Goal: Task Accomplishment & Management: Manage account settings

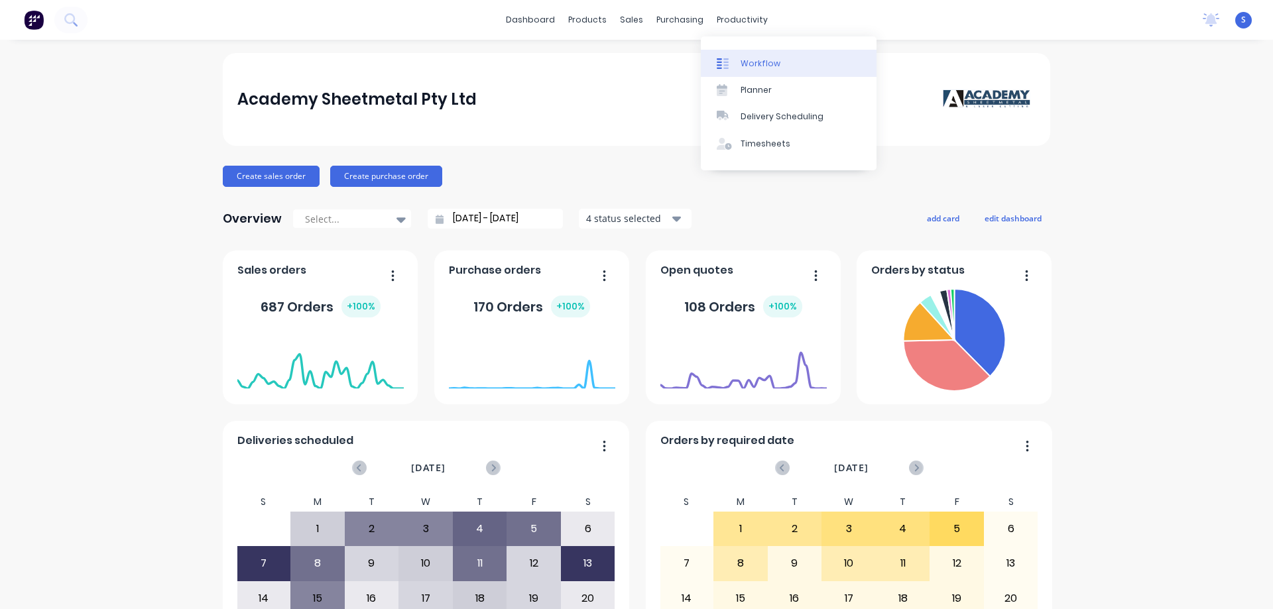
click at [630, 67] on div "Workflow" at bounding box center [760, 64] width 40 height 12
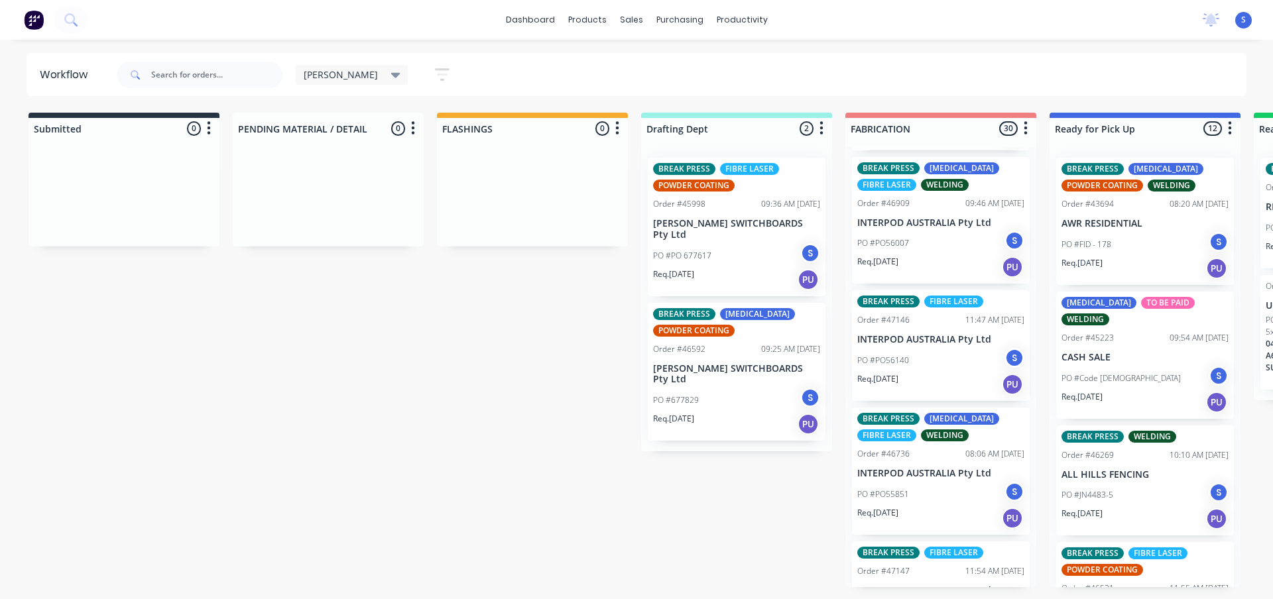
scroll to position [265, 0]
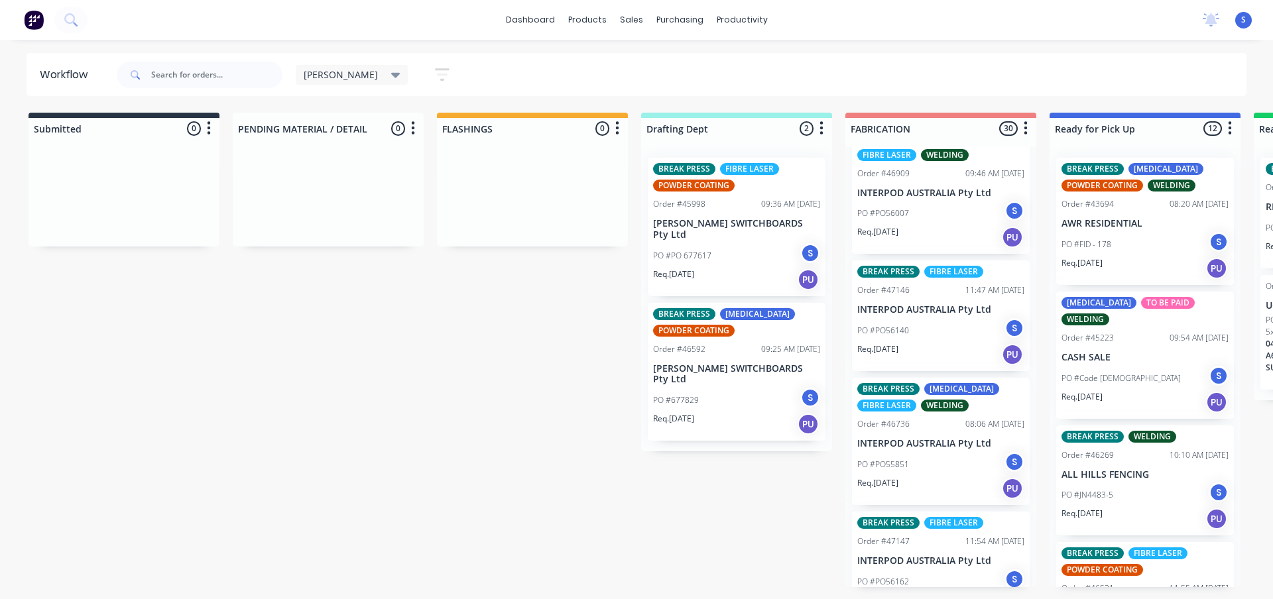
click at [630, 479] on div "Req. [DATE] PU" at bounding box center [940, 488] width 167 height 23
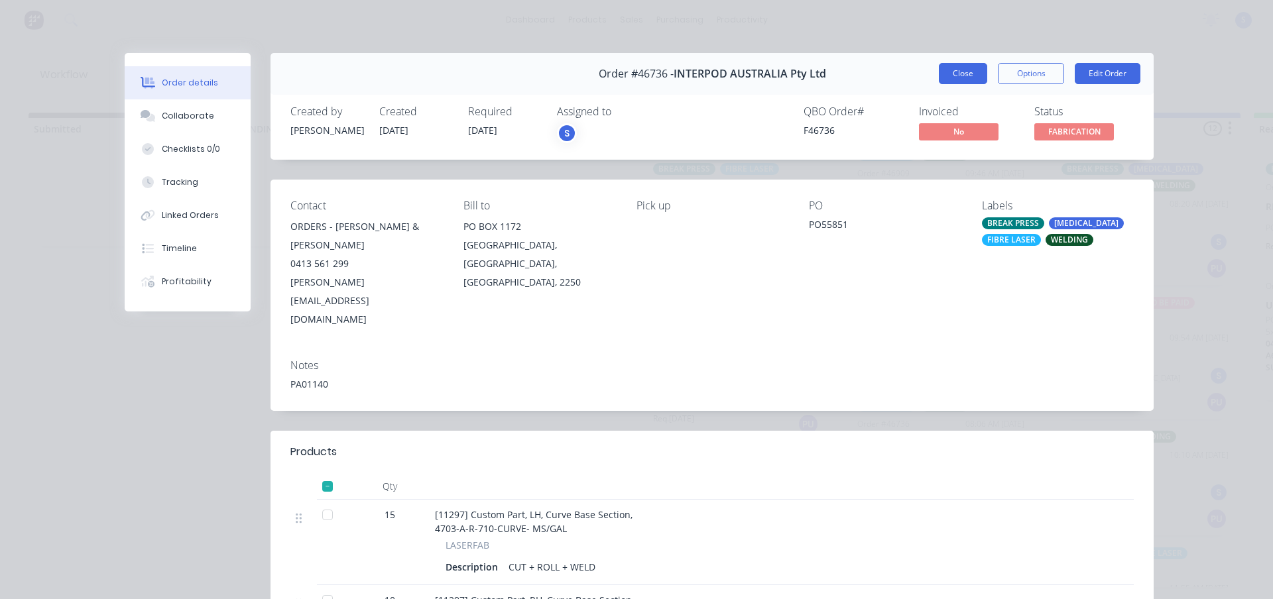
click at [630, 77] on button "Close" at bounding box center [963, 73] width 48 height 21
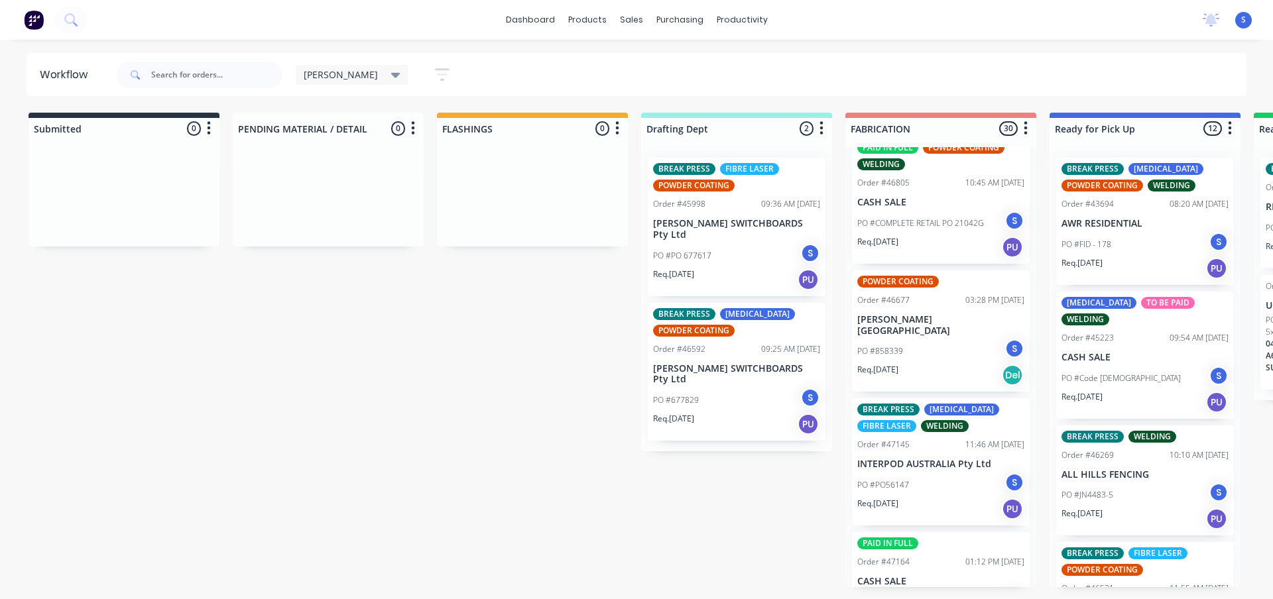
scroll to position [1193, 0]
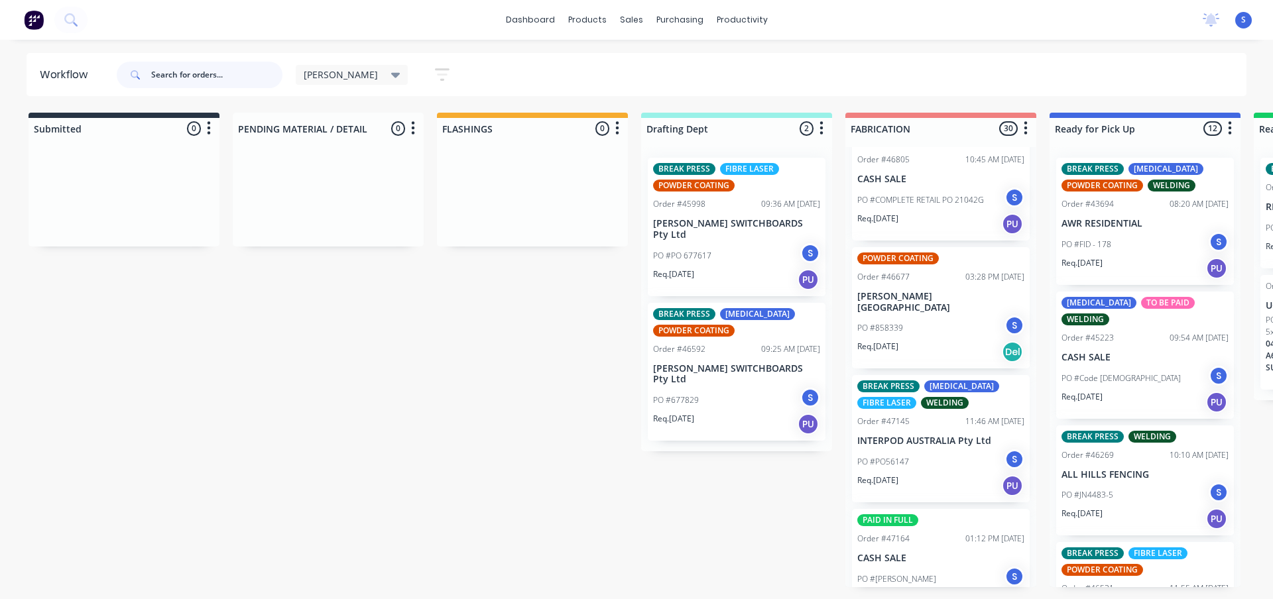
click at [173, 79] on input "text" at bounding box center [216, 75] width 131 height 27
type input "interpod"
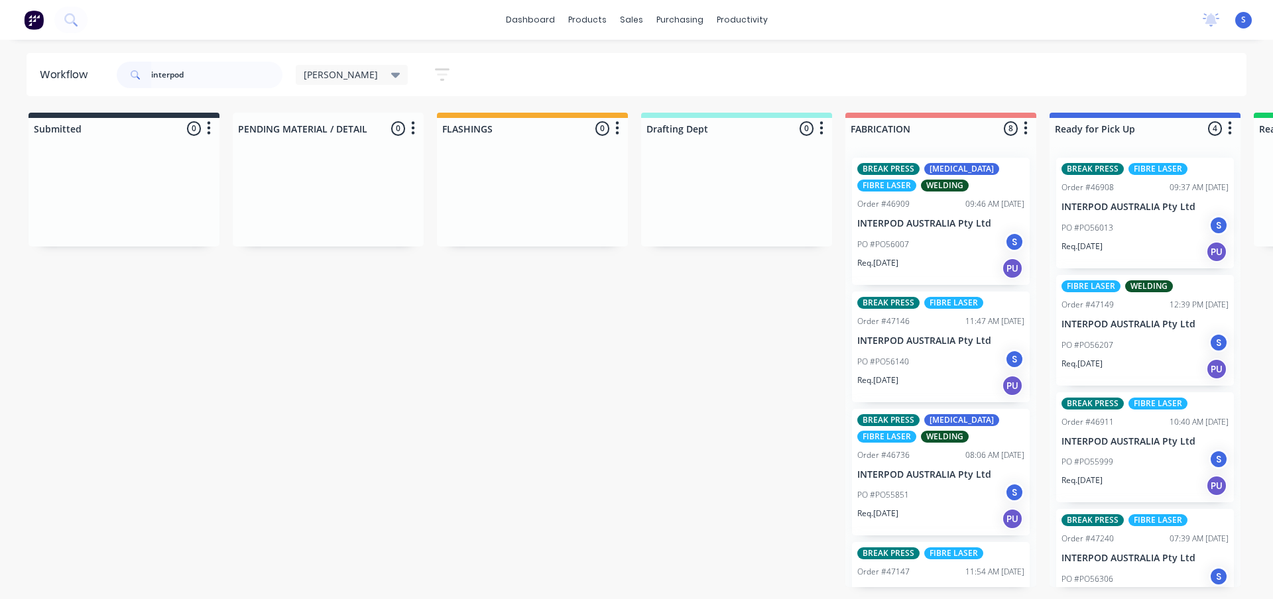
click at [630, 354] on div "PO #PO56207 S" at bounding box center [1144, 345] width 167 height 25
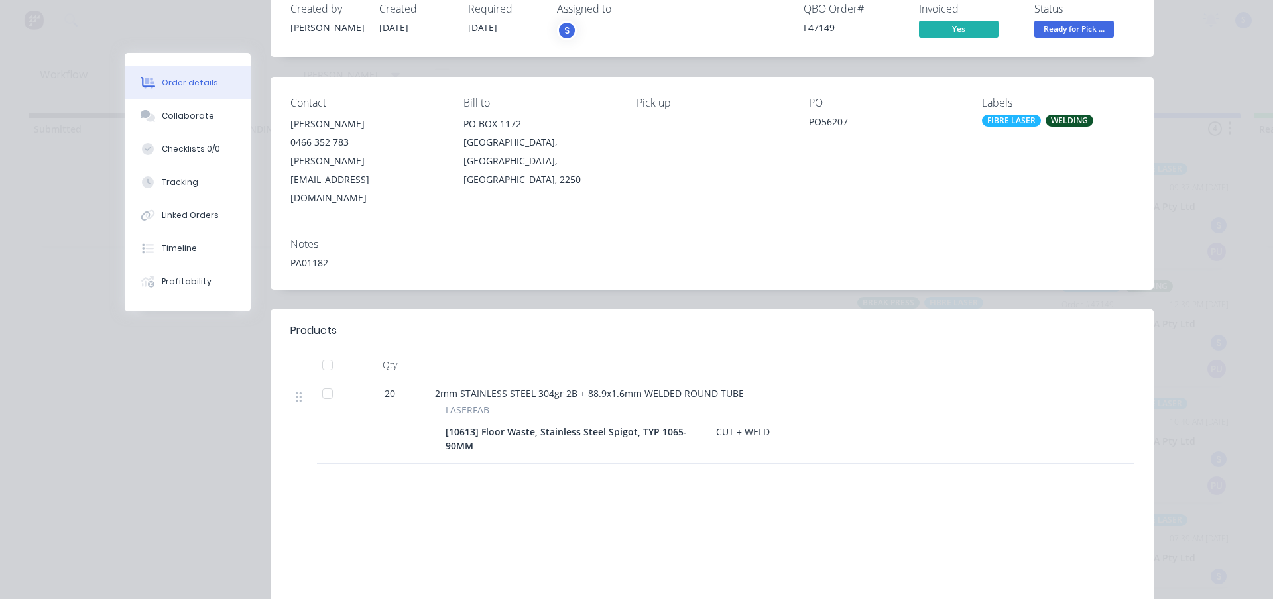
scroll to position [0, 0]
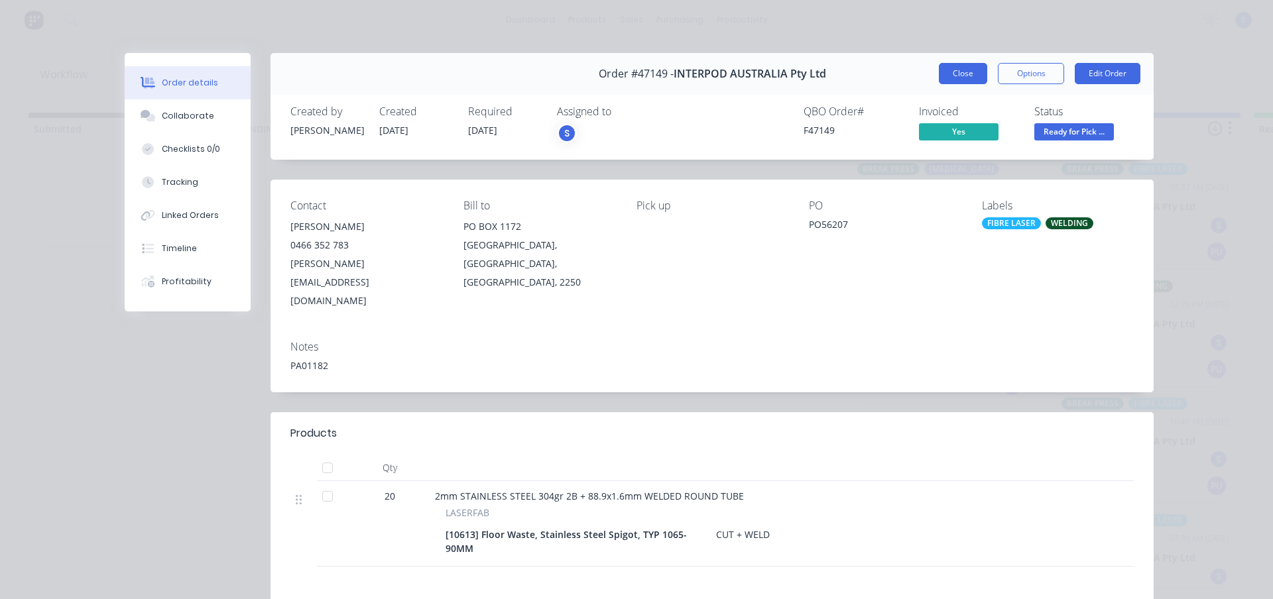
click at [630, 78] on button "Close" at bounding box center [963, 73] width 48 height 21
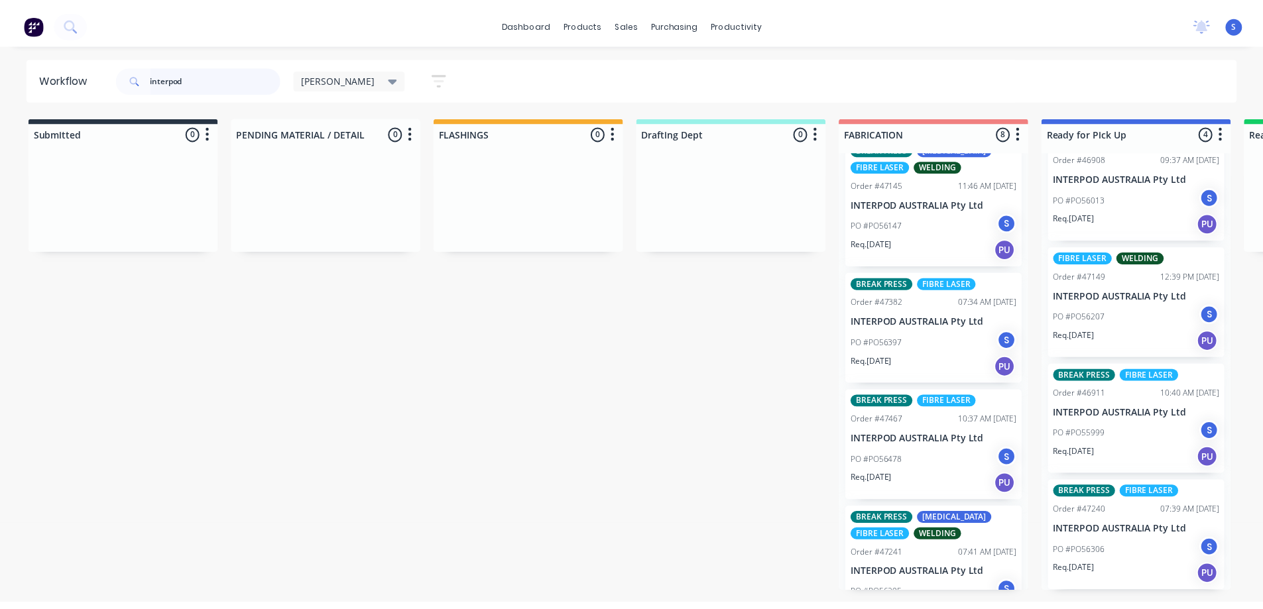
scroll to position [502, 0]
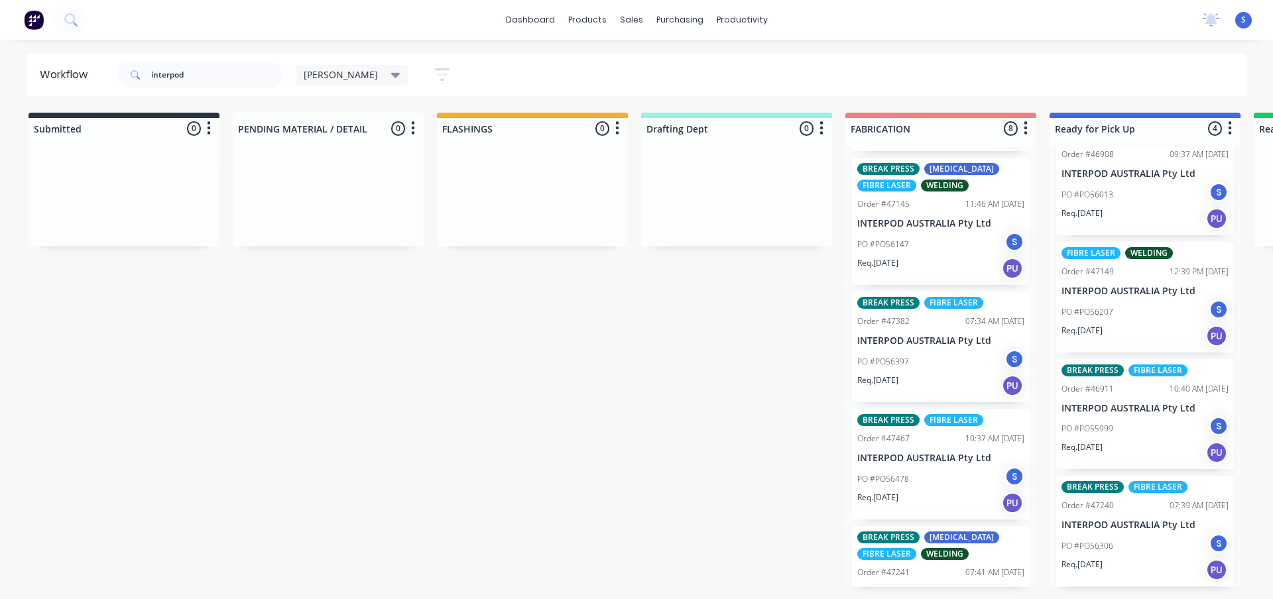
click at [630, 485] on div "PO #PO56478 S" at bounding box center [940, 479] width 167 height 25
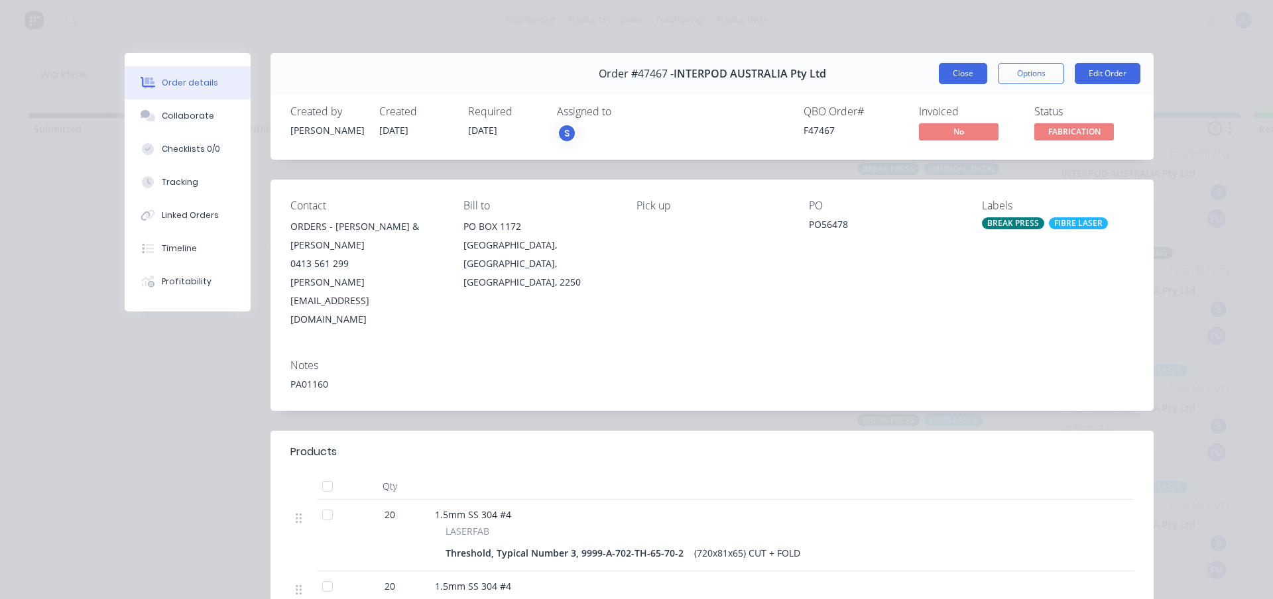
click at [630, 76] on button "Close" at bounding box center [963, 73] width 48 height 21
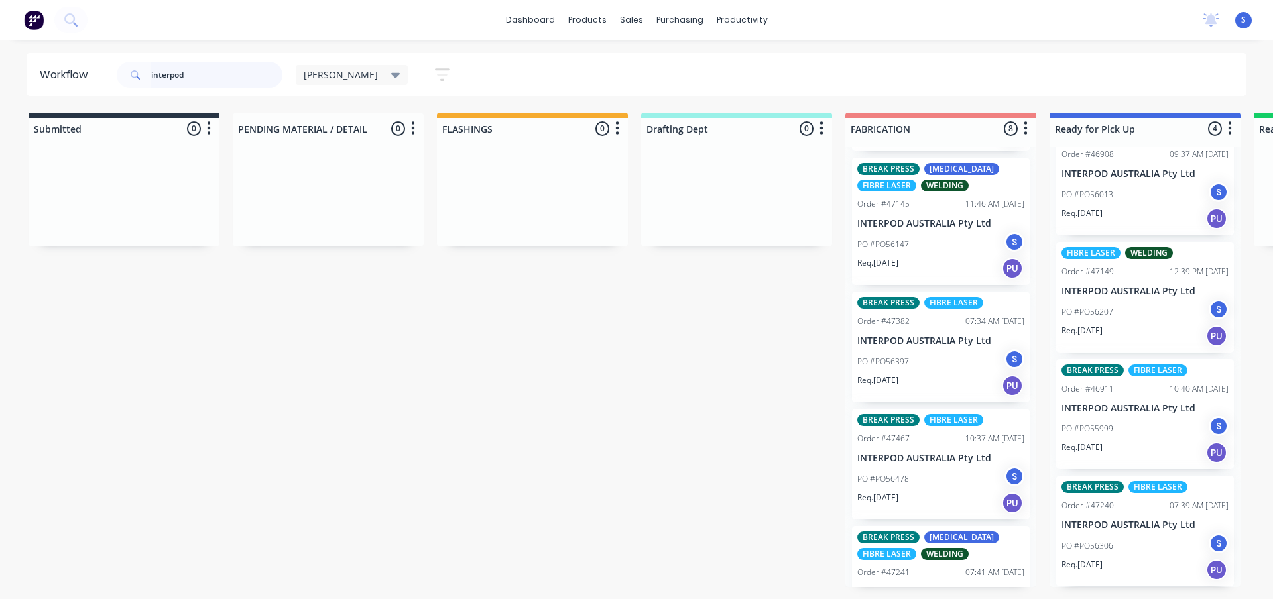
drag, startPoint x: 183, startPoint y: 79, endPoint x: 15, endPoint y: 70, distance: 168.0
click at [116, 77] on div "interpod [PERSON_NAME] Save new view None edit [PERSON_NAME] (Default) edit Nil…" at bounding box center [289, 75] width 350 height 40
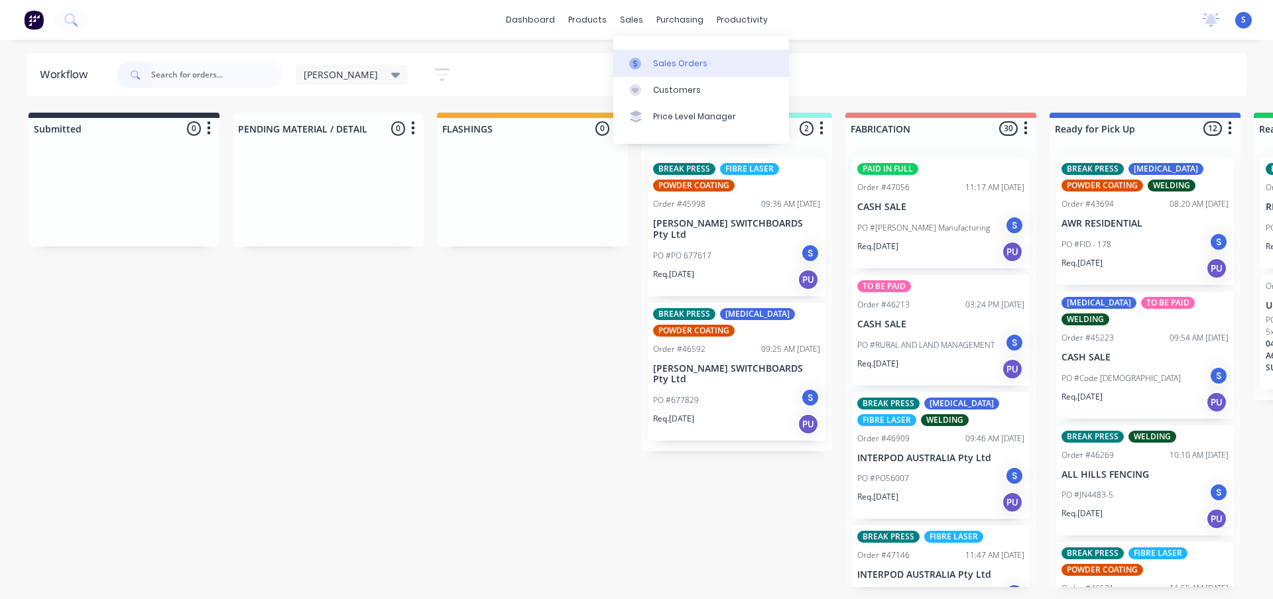
click at [630, 60] on div "Sales Orders" at bounding box center [680, 64] width 54 height 12
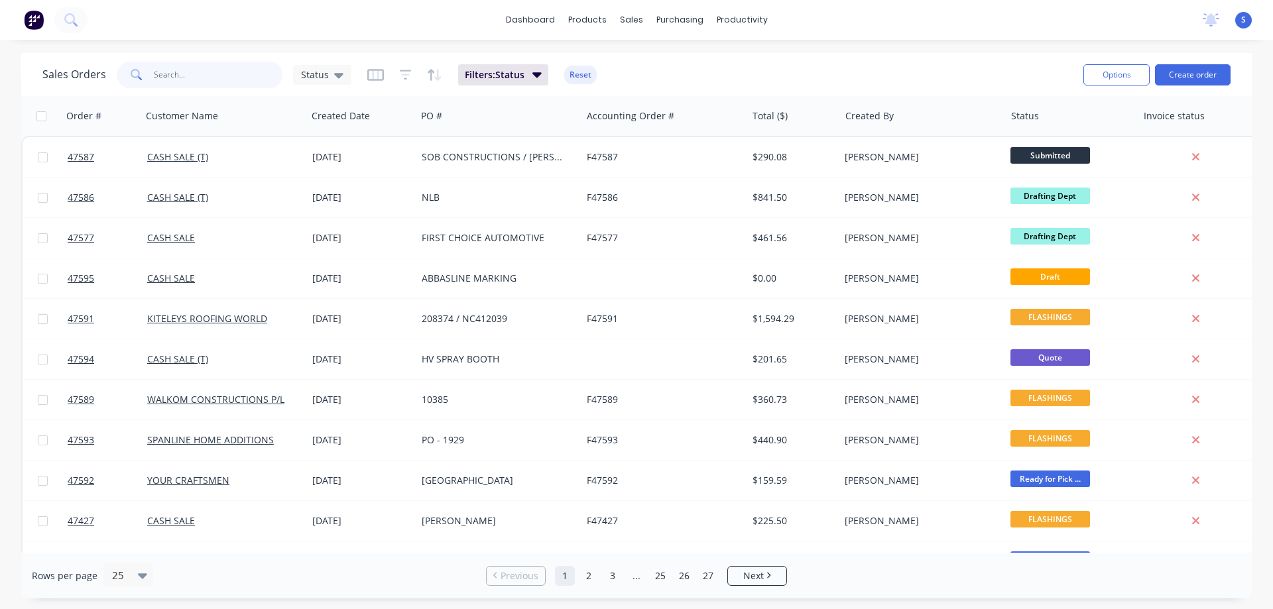
click at [214, 72] on input "text" at bounding box center [218, 75] width 129 height 27
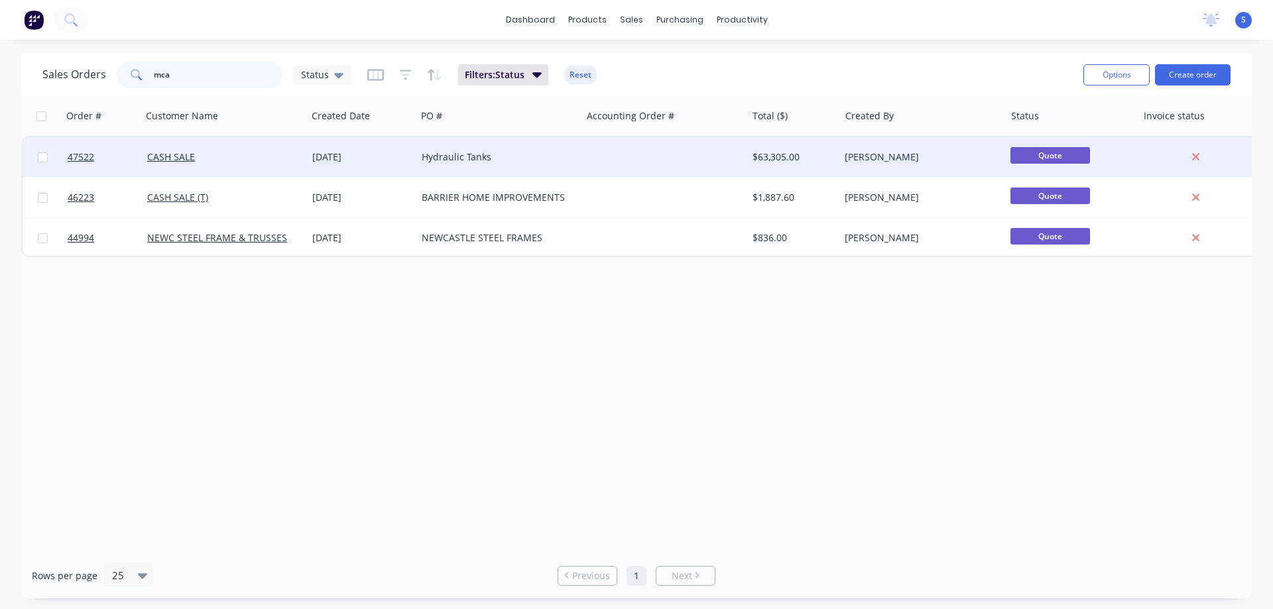
type input "mca"
click at [282, 157] on div "CASH SALE" at bounding box center [220, 156] width 147 height 13
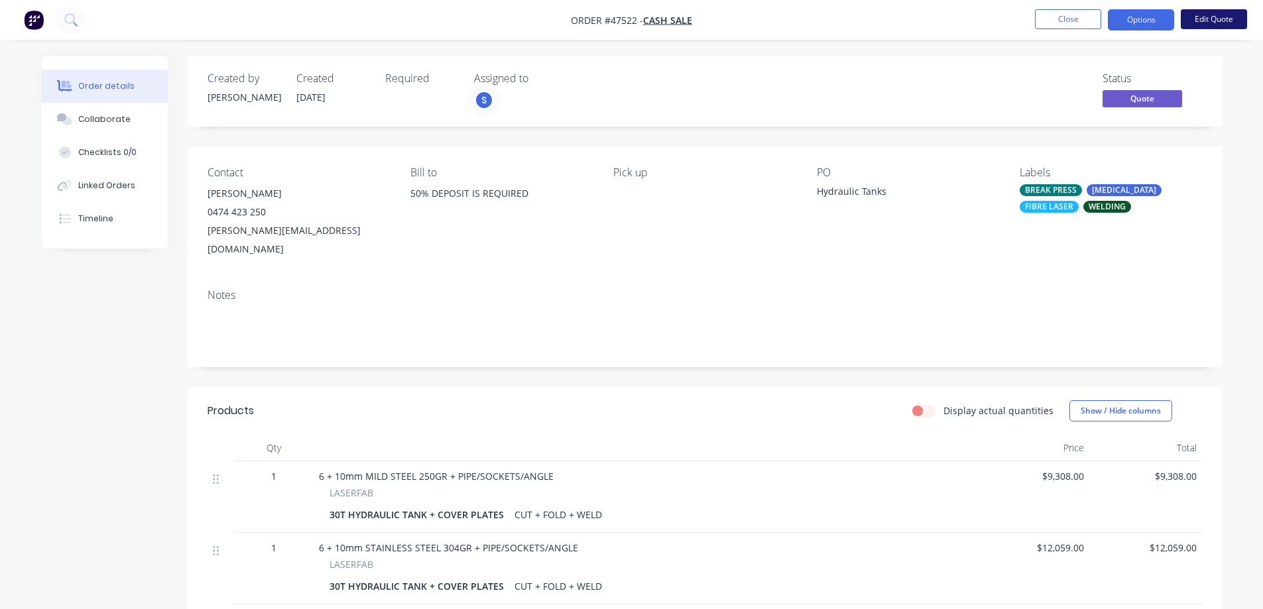
click at [630, 19] on button "Edit Quote" at bounding box center [1214, 19] width 66 height 20
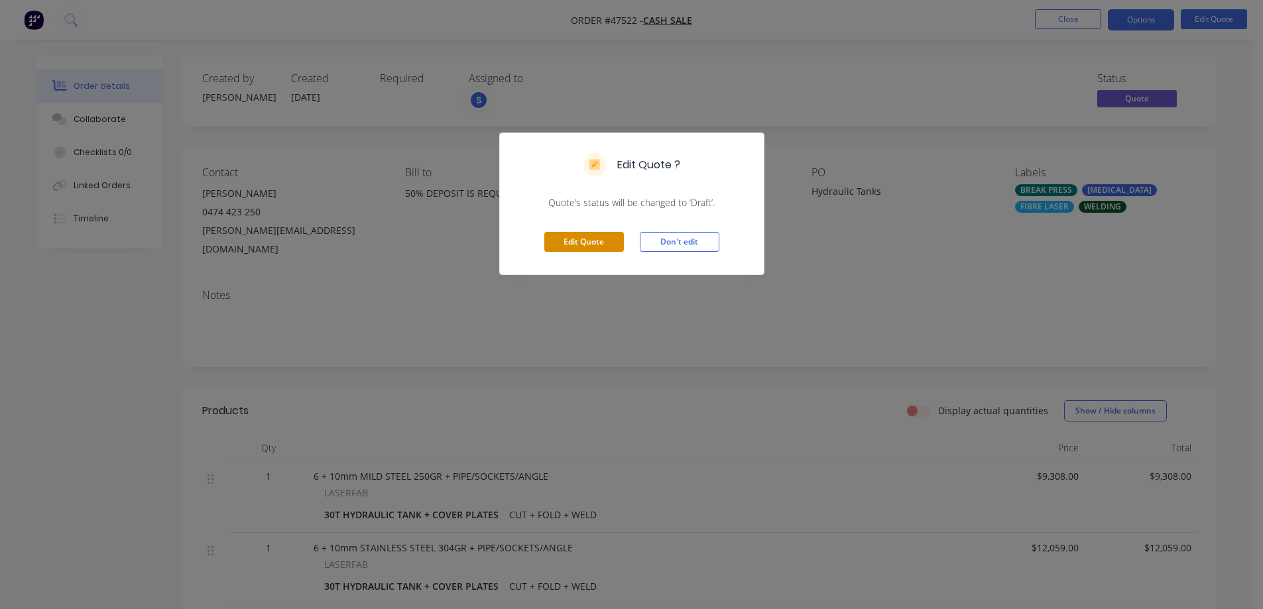
click at [593, 235] on button "Edit Quote" at bounding box center [584, 242] width 80 height 20
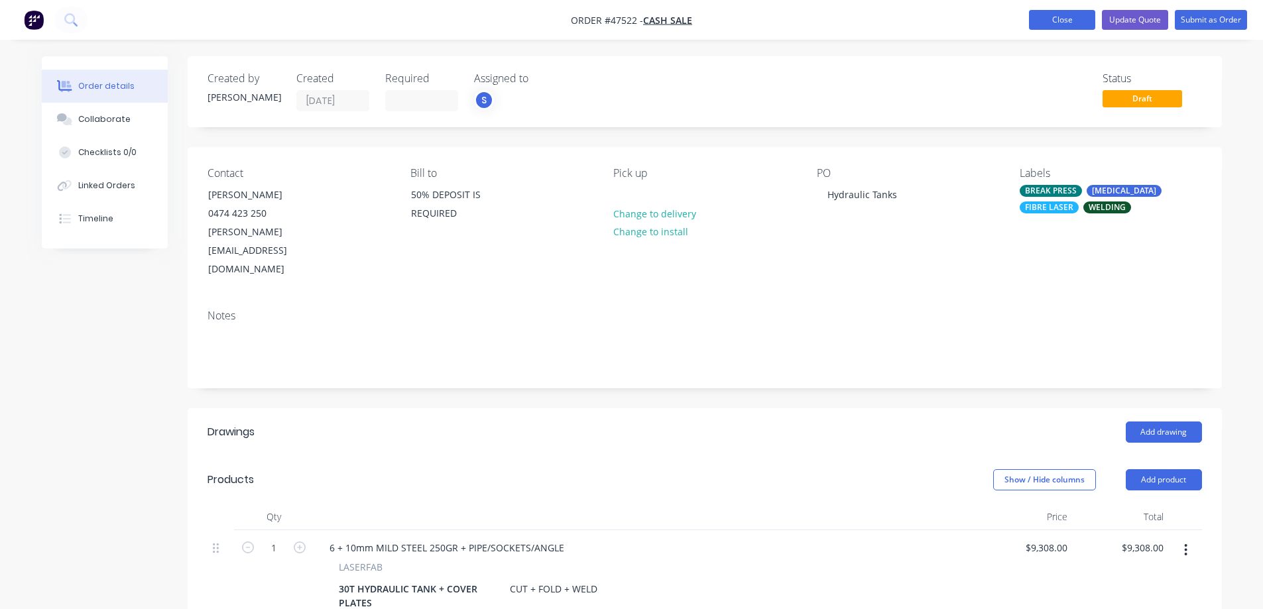
click at [630, 19] on button "Close" at bounding box center [1062, 20] width 66 height 20
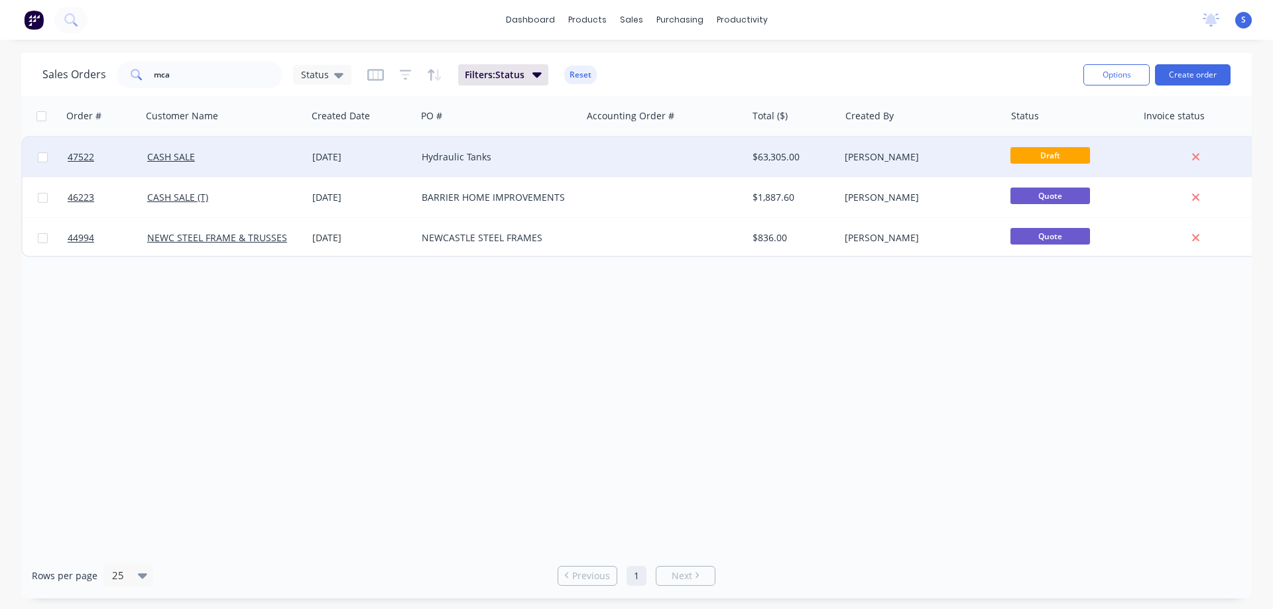
click at [408, 164] on div "[DATE]" at bounding box center [361, 157] width 109 height 40
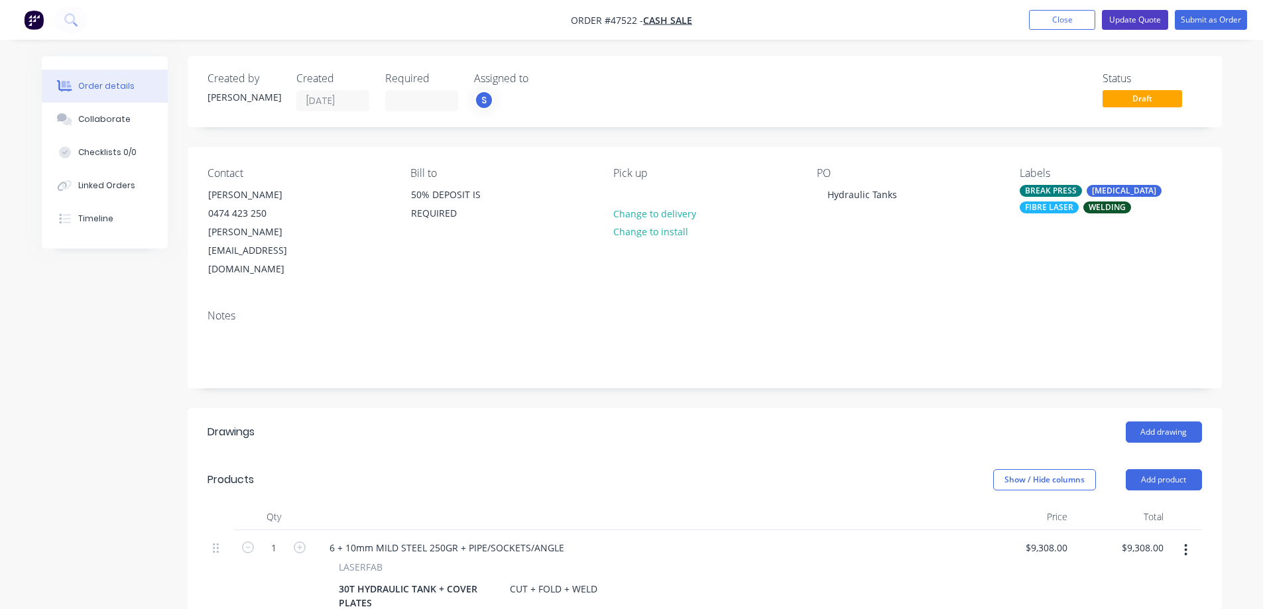
click at [630, 27] on button "Update Quote" at bounding box center [1135, 20] width 66 height 20
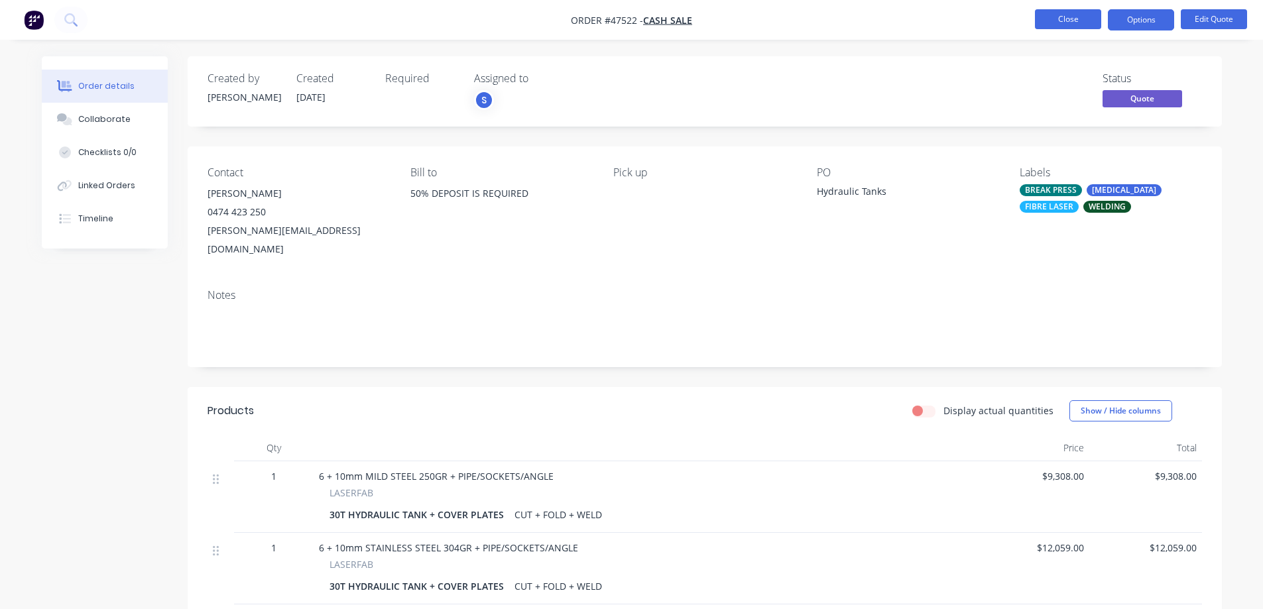
click at [630, 19] on button "Close" at bounding box center [1068, 19] width 66 height 20
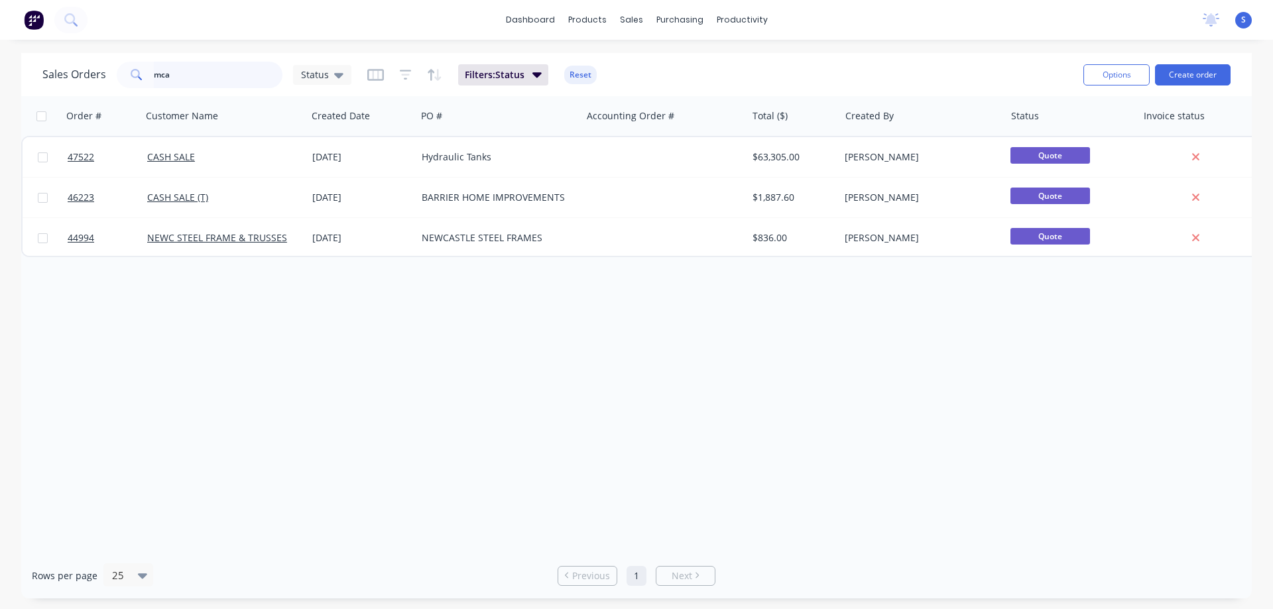
click at [196, 70] on input "mca" at bounding box center [218, 75] width 129 height 27
click at [630, 95] on div "Customers" at bounding box center [677, 90] width 48 height 12
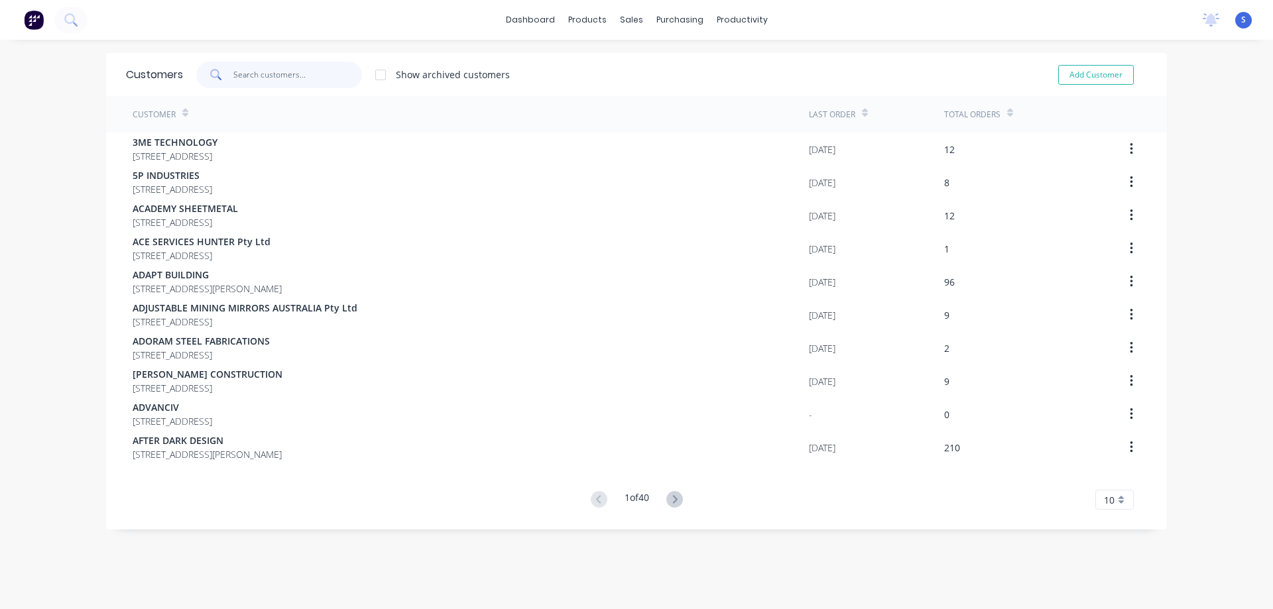
click at [241, 69] on input "text" at bounding box center [297, 75] width 129 height 27
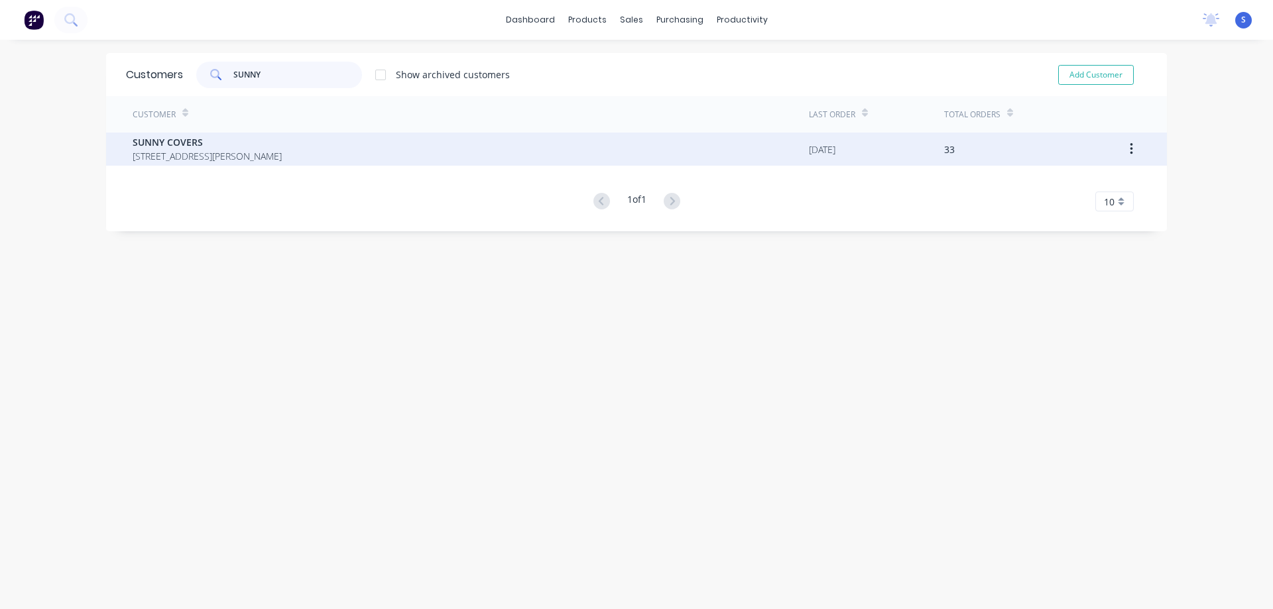
type input "SUNNY"
click at [282, 148] on span "SUNNY COVERS" at bounding box center [207, 142] width 149 height 14
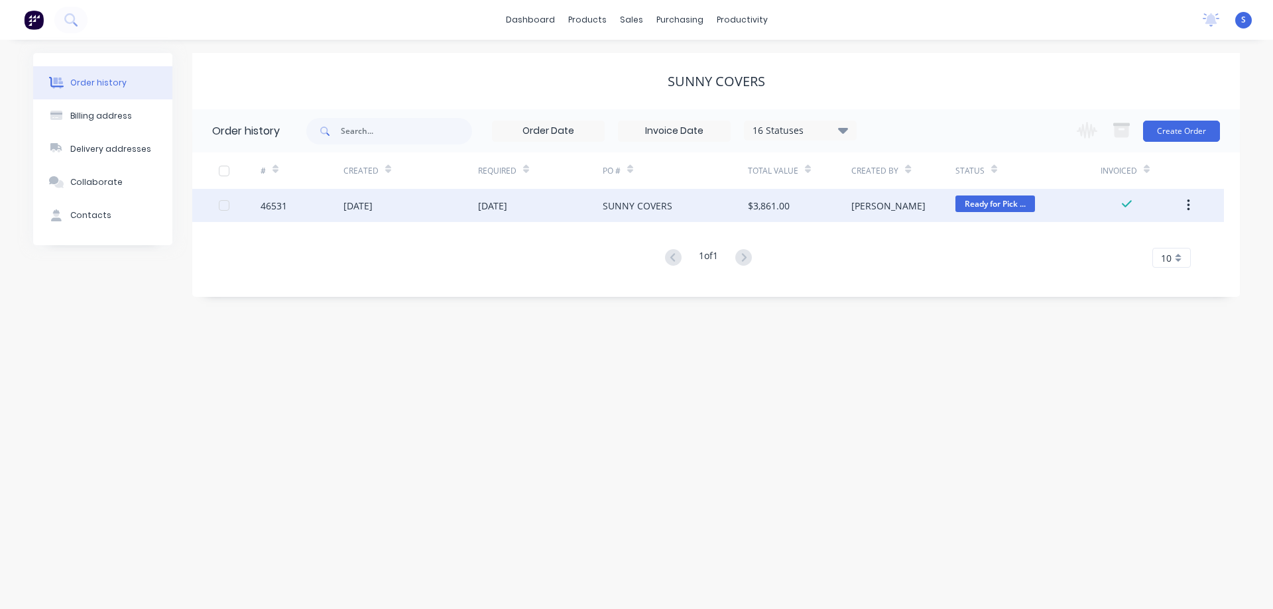
click at [416, 207] on div "[DATE]" at bounding box center [410, 205] width 135 height 33
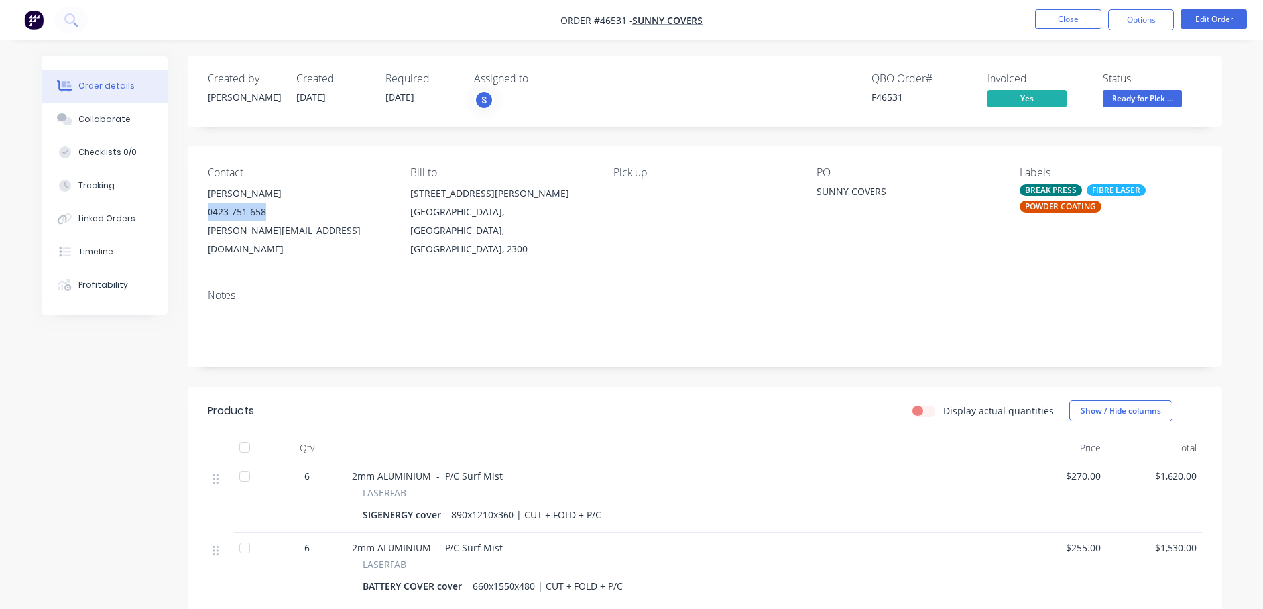
drag, startPoint x: 274, startPoint y: 214, endPoint x: 207, endPoint y: 213, distance: 66.9
click at [207, 213] on div "0423 751 658" at bounding box center [298, 212] width 182 height 19
copy div "0423 751 658"
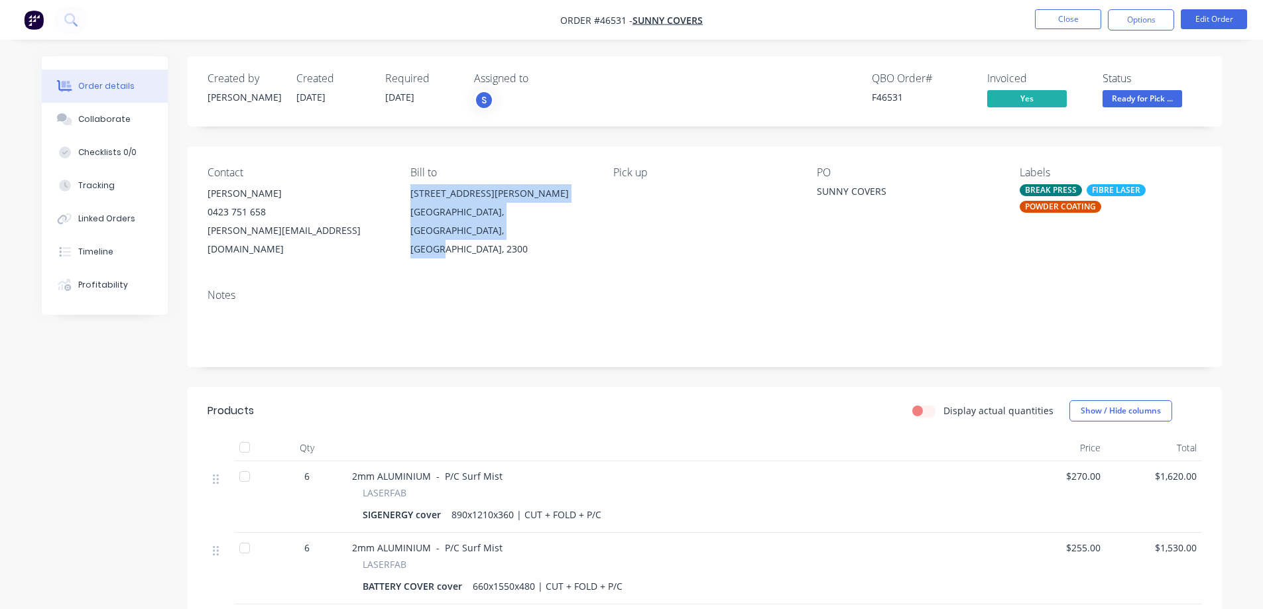
drag, startPoint x: 445, startPoint y: 225, endPoint x: 412, endPoint y: 195, distance: 44.6
click at [412, 195] on div "[STREET_ADDRESS][PERSON_NAME]" at bounding box center [501, 221] width 182 height 74
copy div "[STREET_ADDRESS][PERSON_NAME]"
click at [630, 15] on button "Options" at bounding box center [1141, 19] width 66 height 21
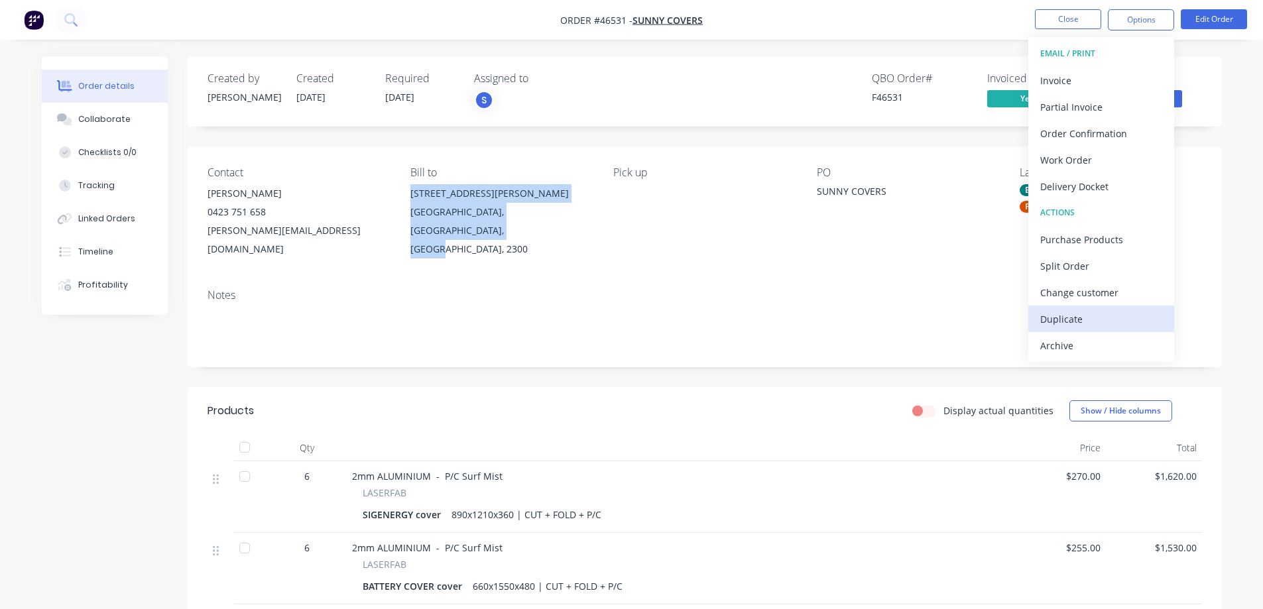
click at [630, 317] on div "Duplicate" at bounding box center [1101, 319] width 122 height 19
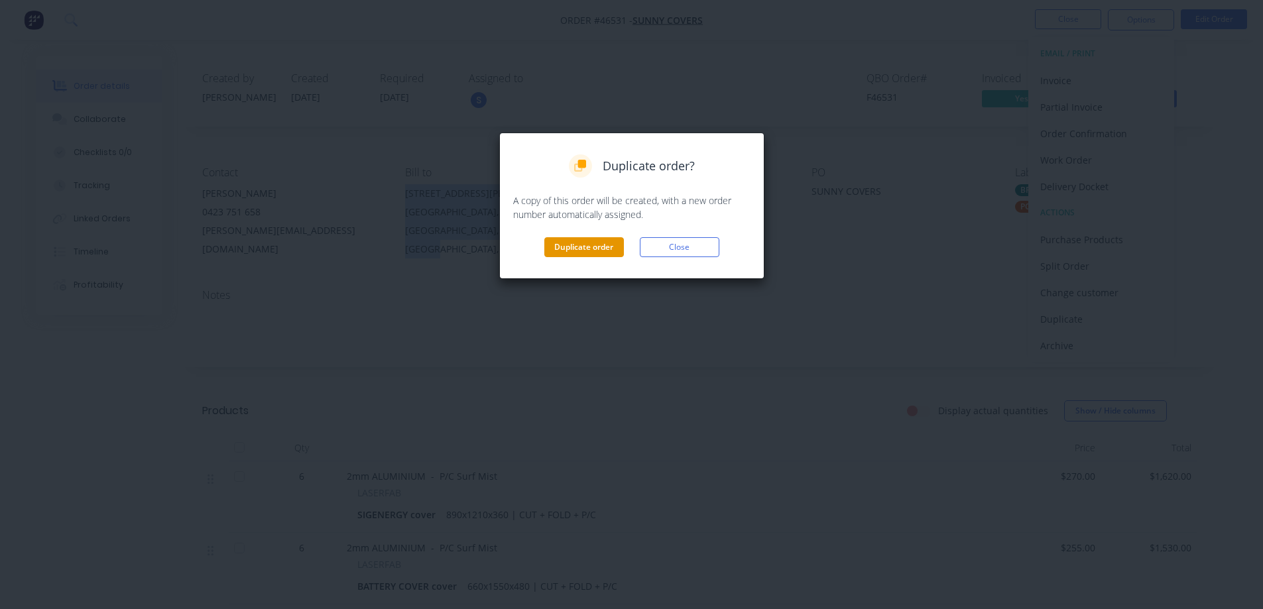
click at [553, 244] on button "Duplicate order" at bounding box center [584, 247] width 80 height 20
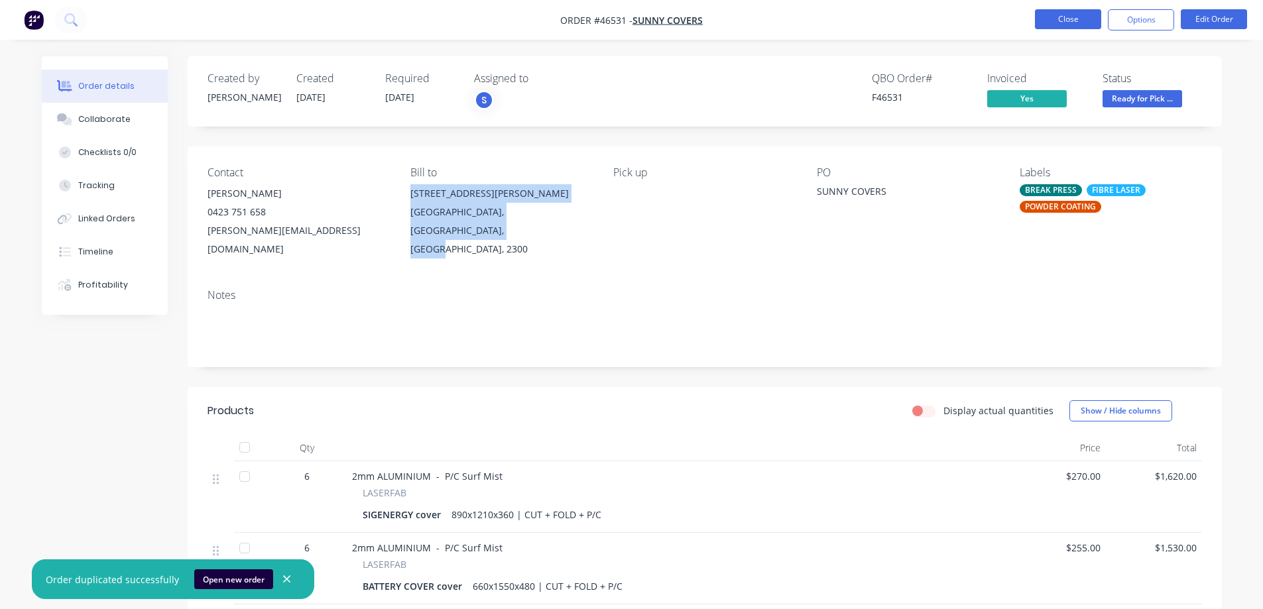
click at [630, 19] on button "Close" at bounding box center [1068, 19] width 66 height 20
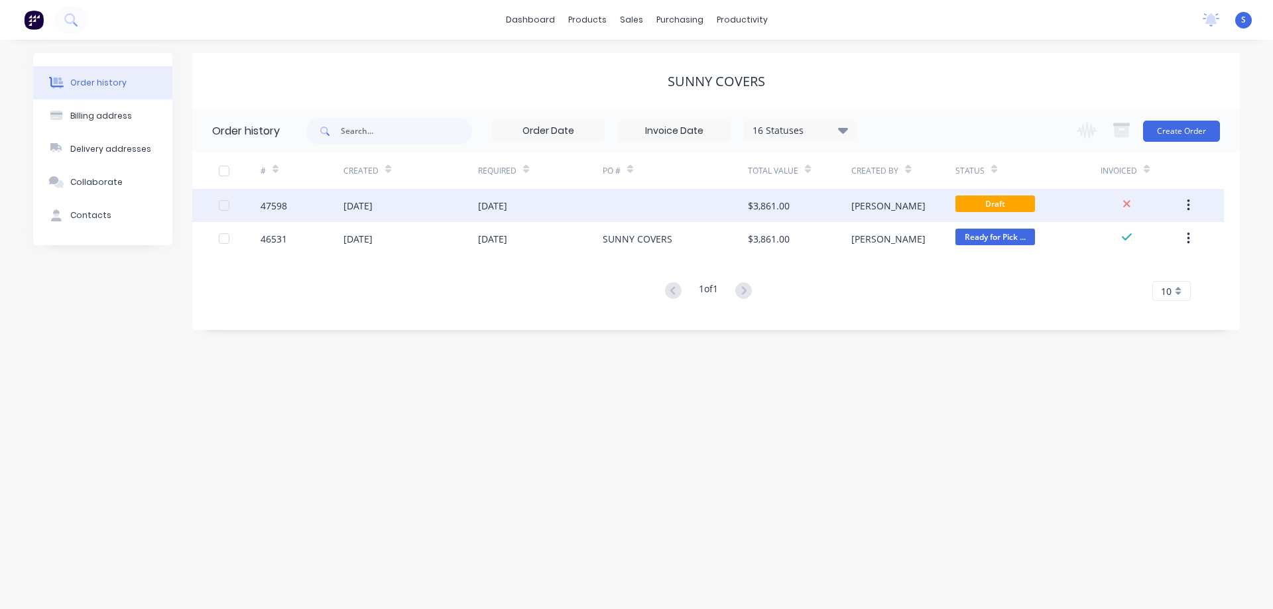
click at [583, 213] on div "[DATE]" at bounding box center [540, 205] width 125 height 33
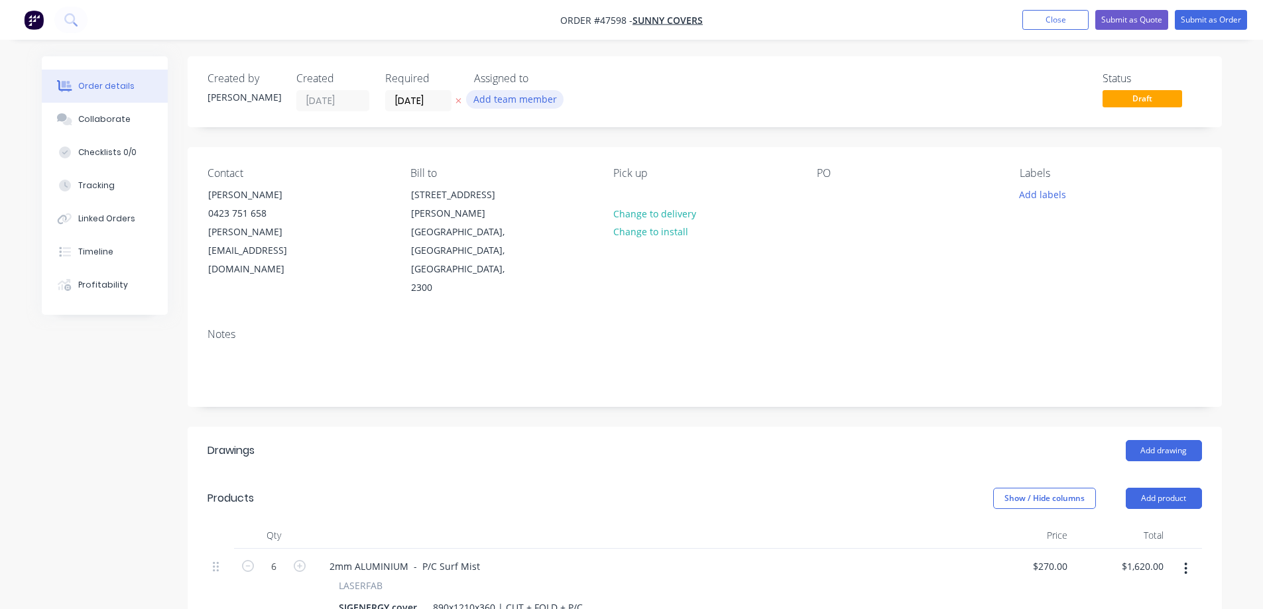
click at [516, 101] on button "Add team member" at bounding box center [514, 99] width 97 height 18
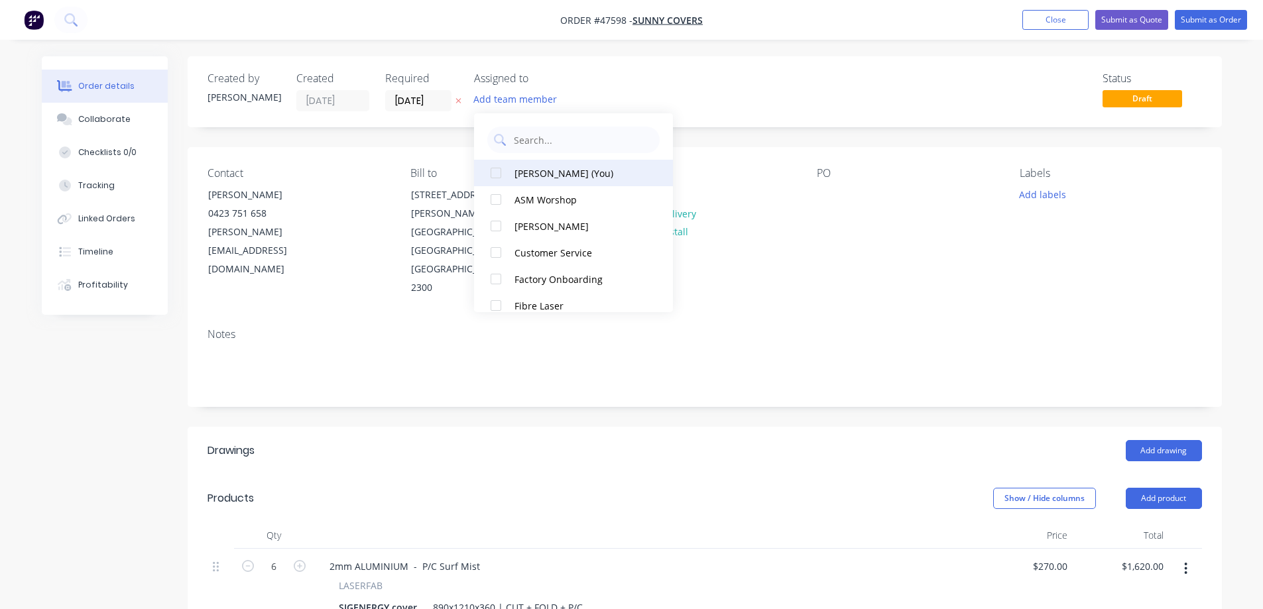
click at [504, 173] on div at bounding box center [496, 173] width 27 height 27
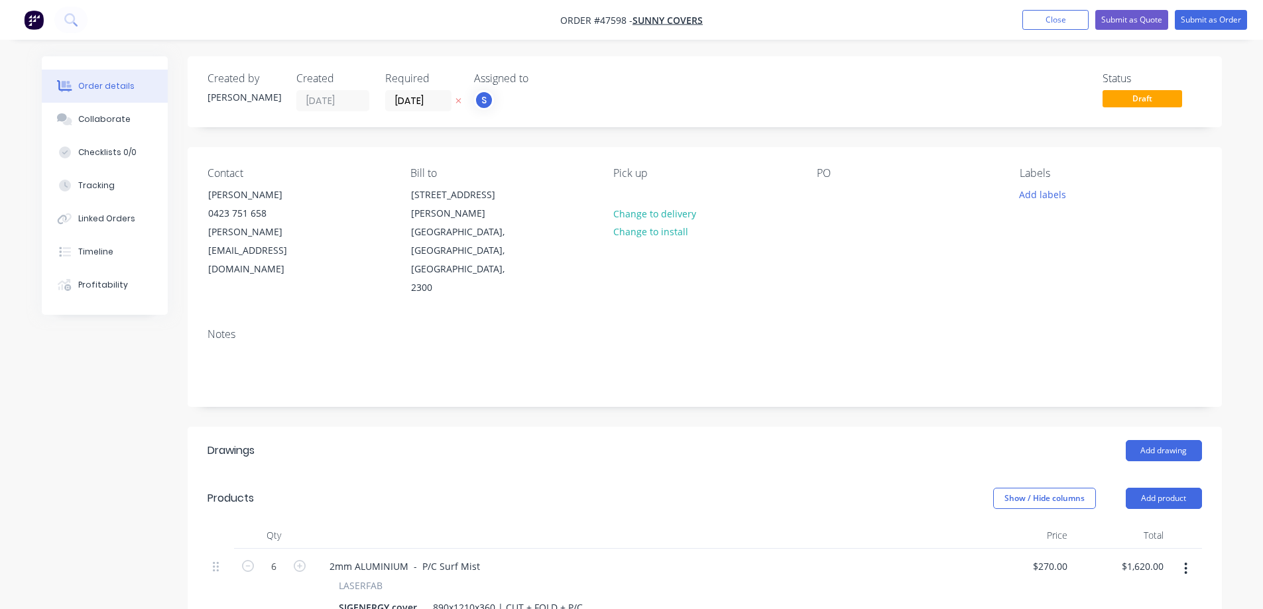
click at [457, 100] on icon at bounding box center [457, 101] width 5 height 5
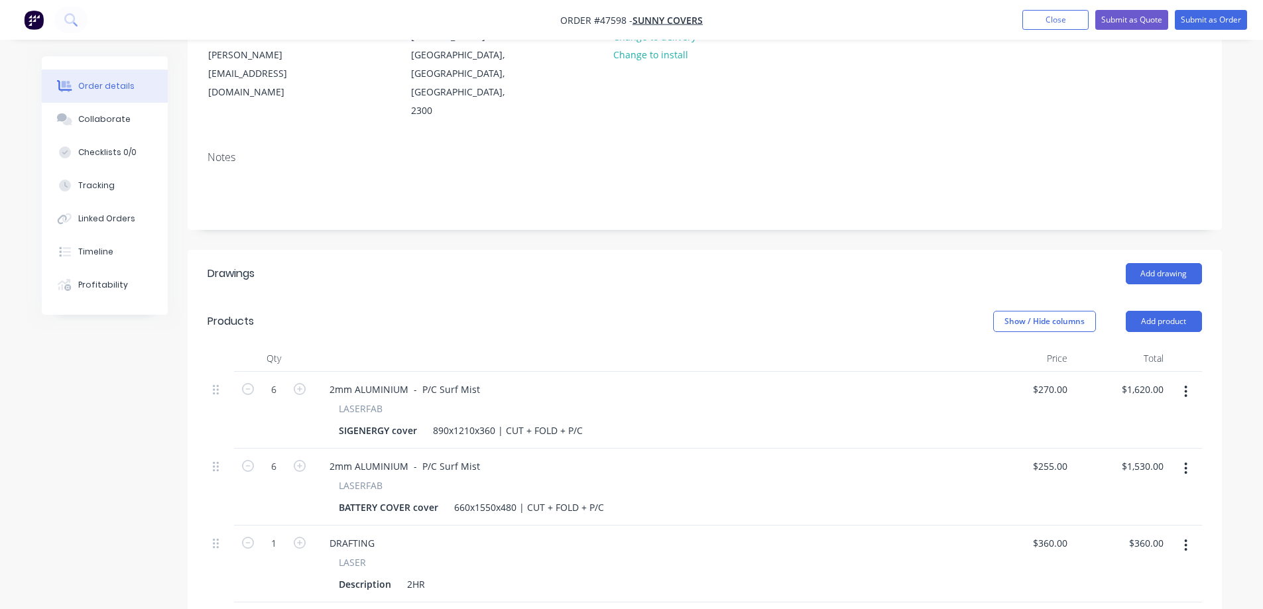
scroll to position [199, 0]
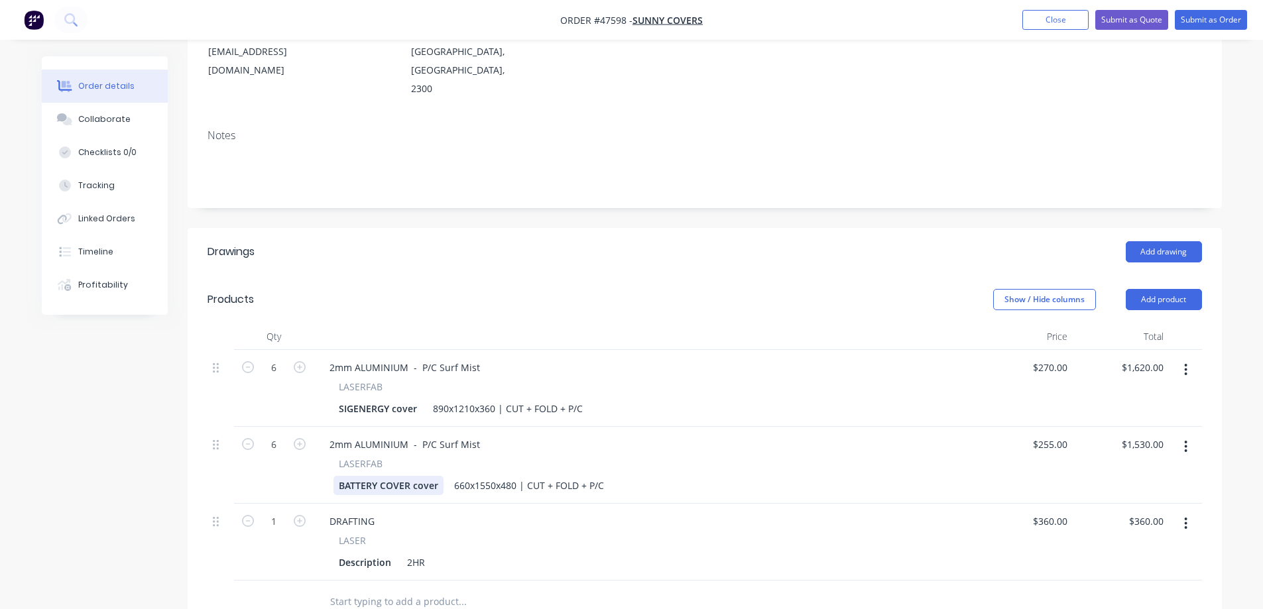
drag, startPoint x: 440, startPoint y: 426, endPoint x: 269, endPoint y: 430, distance: 171.0
click at [269, 430] on div "6 2mm ALUMINIUM - P/C Surf Mist LASERFAB BATTERY COVER cover 660x1550x480 | CUT…" at bounding box center [704, 465] width 994 height 77
copy div "BATTERY COVER cover"
click at [410, 399] on div "SIGENERGY cover" at bounding box center [377, 408] width 89 height 19
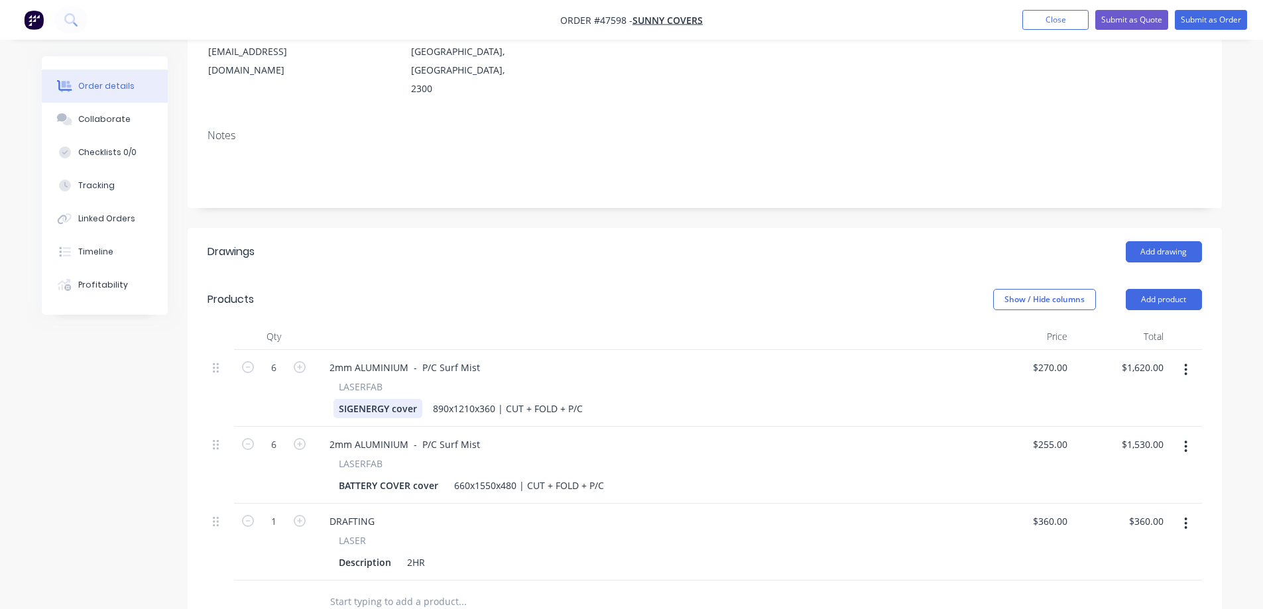
click at [410, 399] on div "SIGENERGY cover" at bounding box center [377, 408] width 89 height 19
paste div
drag, startPoint x: 410, startPoint y: 351, endPoint x: 513, endPoint y: 370, distance: 104.5
click at [510, 369] on div "2mm ALUMINIUM - P/C Surf Mist LASERFAB BATTERY COVER cover 890x1210x360 | CUT +…" at bounding box center [645, 388] width 663 height 77
drag, startPoint x: 409, startPoint y: 432, endPoint x: 482, endPoint y: 449, distance: 75.1
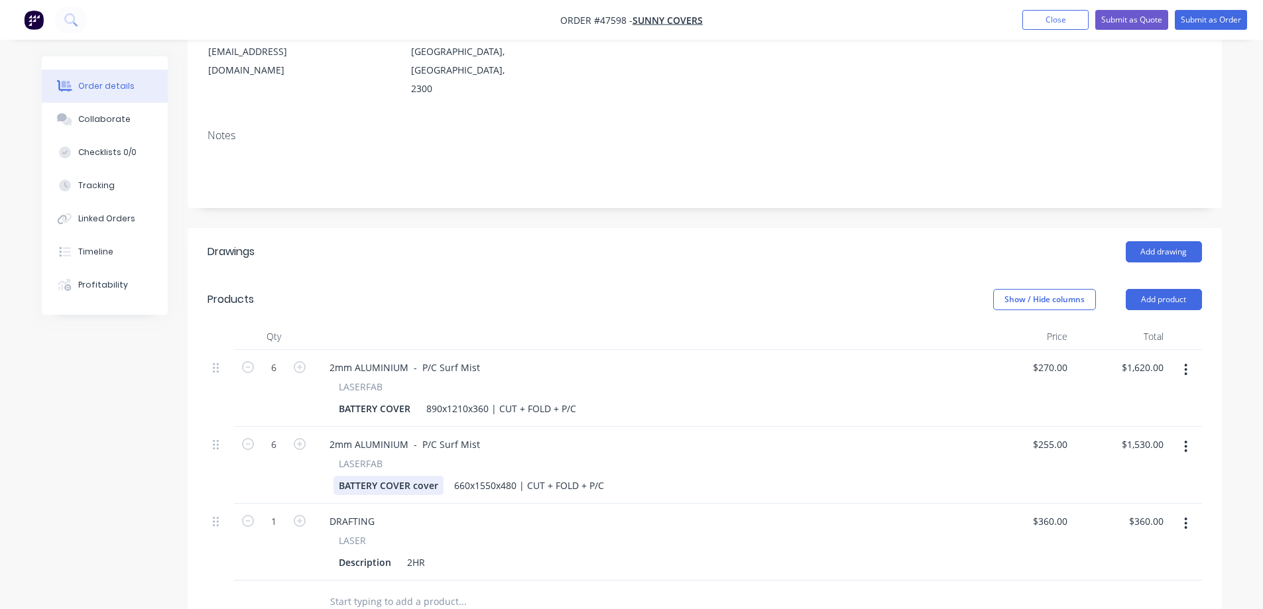
click at [481, 449] on div "6 2mm ALUMINIUM - P/C Surf Mist LASERFAB BATTERY COVER 890x1210x360 | CUT + FOL…" at bounding box center [704, 465] width 994 height 231
click at [394, 574] on div "Drawings Add drawing Products Show / Hide columns Add product Qty Price Total 6…" at bounding box center [705, 570] width 1034 height 685
drag, startPoint x: 400, startPoint y: 514, endPoint x: 386, endPoint y: 524, distance: 16.7
click at [386, 524] on div "DRAFTING LASER Description 2HR" at bounding box center [645, 542] width 663 height 77
click at [630, 512] on input "360" at bounding box center [1051, 521] width 41 height 19
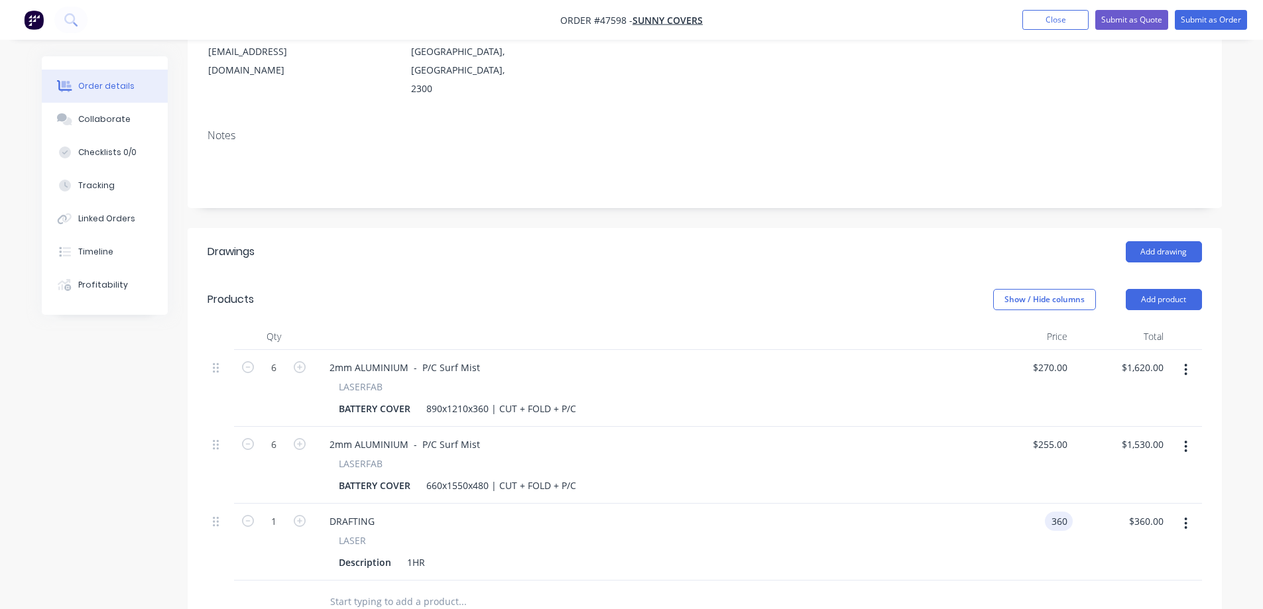
click at [630, 512] on input "360" at bounding box center [1061, 521] width 23 height 19
type input "$180.00"
click at [71, 487] on div "Created by [PERSON_NAME] Created [DATE] Required Assigned to S Status Draft Con…" at bounding box center [632, 394] width 1180 height 1075
drag, startPoint x: 487, startPoint y: 353, endPoint x: 401, endPoint y: 362, distance: 86.7
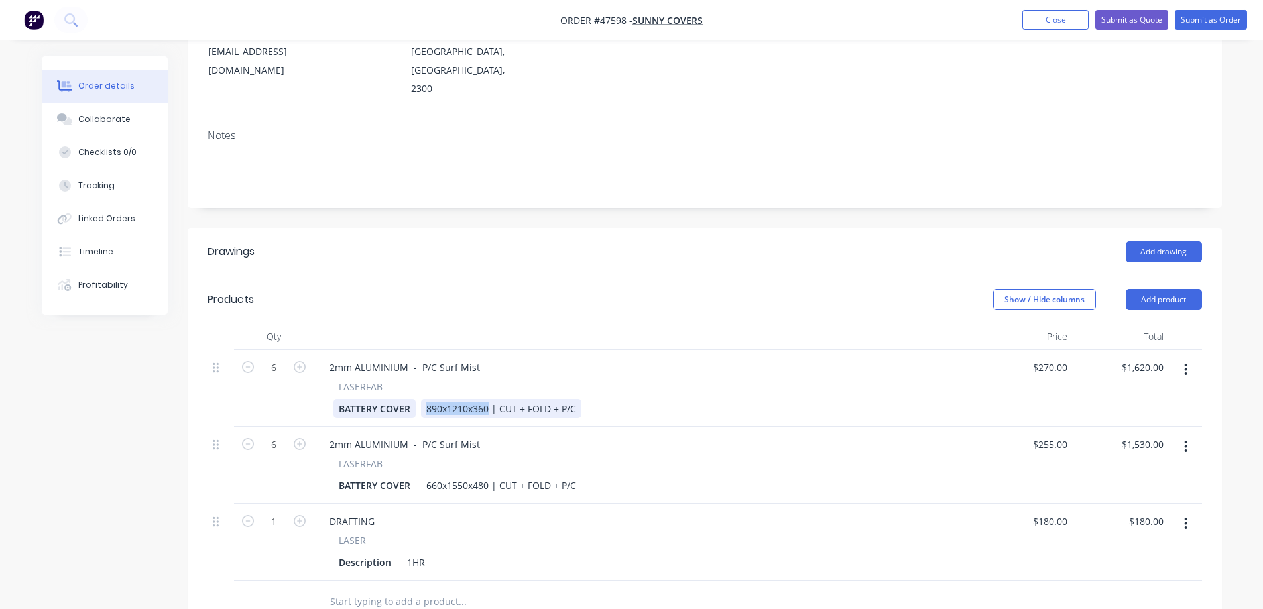
click at [401, 399] on div "BATTERY COVER 890x1210x360 | CUT + FOLD + P/C" at bounding box center [642, 408] width 618 height 19
paste div
click at [408, 399] on div "BATTERY COVER" at bounding box center [374, 408] width 82 height 19
drag, startPoint x: 485, startPoint y: 433, endPoint x: 450, endPoint y: 432, distance: 35.2
click at [373, 476] on div "BATTERY COVER 660x1550x480 | CUT + FOLD + P/C" at bounding box center [642, 485] width 618 height 19
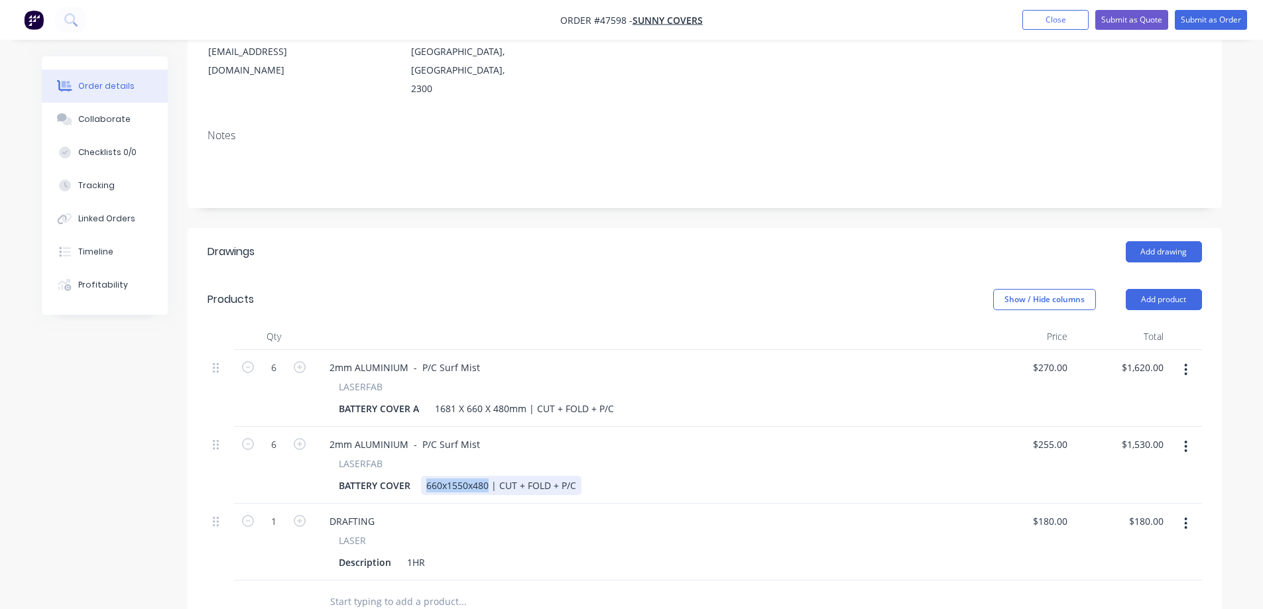
drag, startPoint x: 489, startPoint y: 431, endPoint x: 355, endPoint y: 439, distance: 133.5
click at [355, 439] on div "2mm ALUMINIUM - P/C Surf Mist LASERFAB BATTERY COVER 660x1550x480 | CUT + FOLD …" at bounding box center [645, 465] width 663 height 77
paste div
click at [408, 476] on div "BATTERY COVER" at bounding box center [374, 485] width 82 height 19
type input "3"
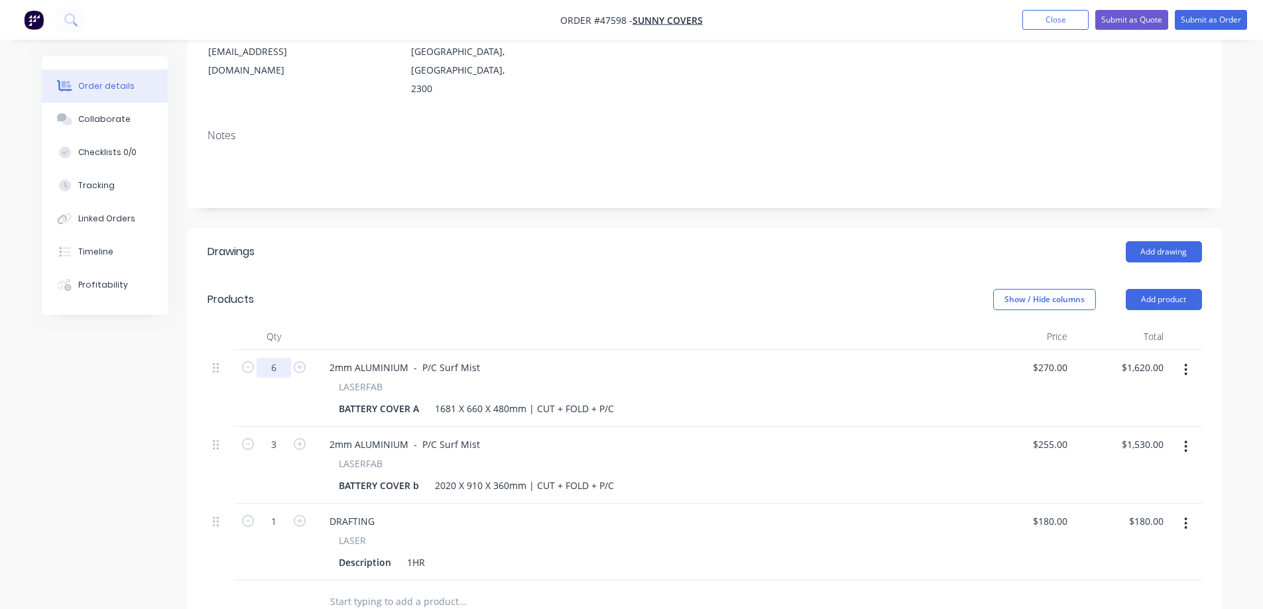
type input "$765.00"
click at [276, 358] on input "6" at bounding box center [274, 368] width 34 height 20
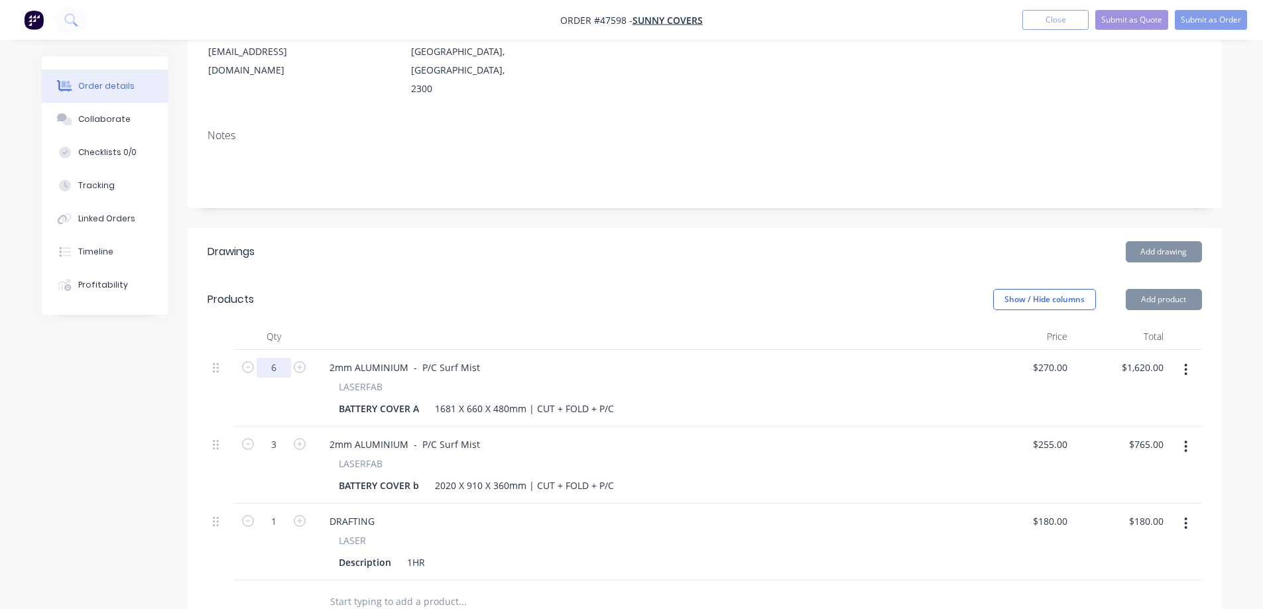
click at [276, 358] on input "6" at bounding box center [274, 368] width 34 height 20
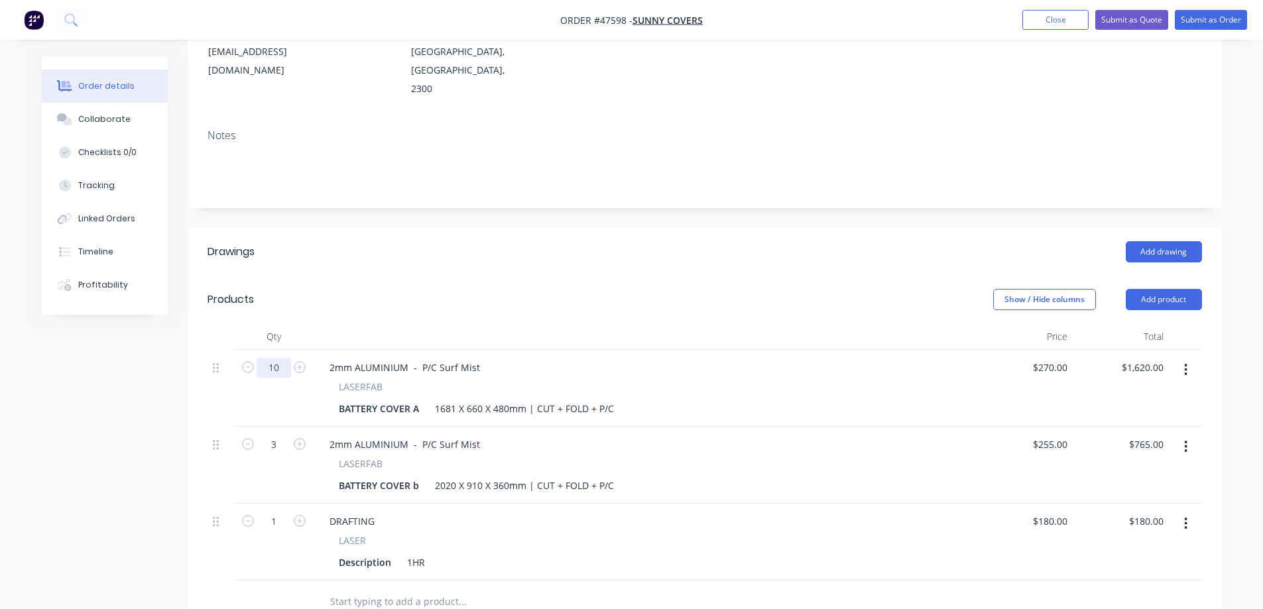
type input "10"
type input "$2,700.00"
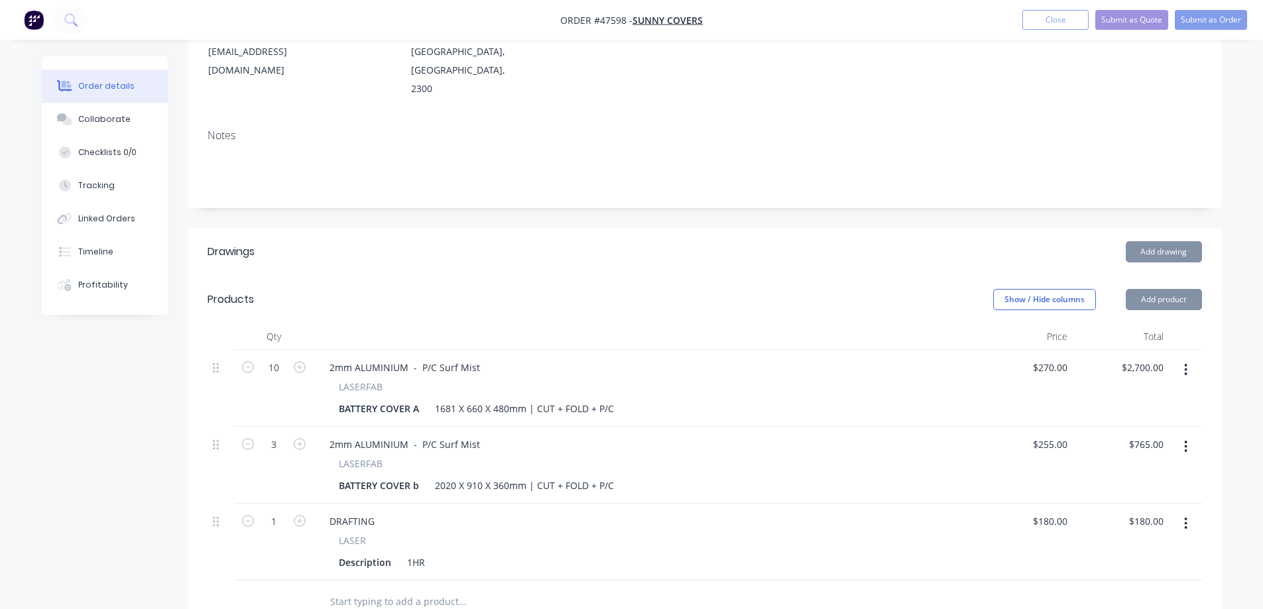
click at [130, 459] on div "Created by [PERSON_NAME] Created [DATE] Required Assigned to S Status Draft Con…" at bounding box center [632, 394] width 1180 height 1075
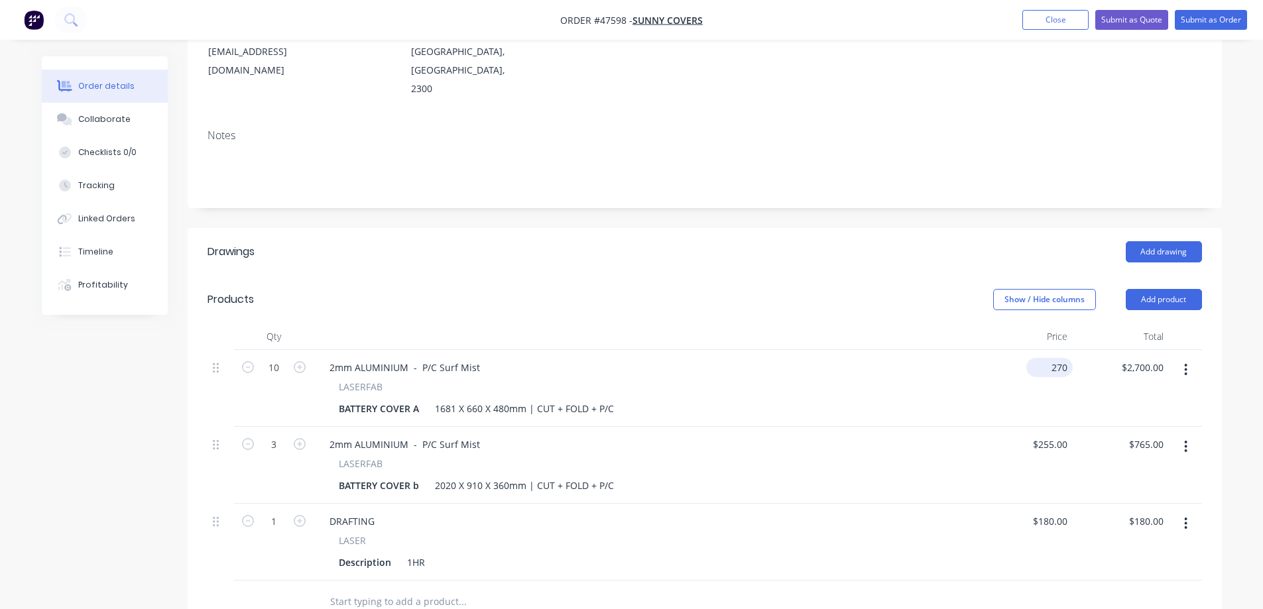
click at [630, 358] on input "270" at bounding box center [1051, 367] width 41 height 19
click at [630, 358] on input "270" at bounding box center [1061, 367] width 23 height 19
type input "$437.40"
type input "$4,374.00"
click at [630, 289] on div "Show / Hide columns Add product" at bounding box center [809, 299] width 783 height 21
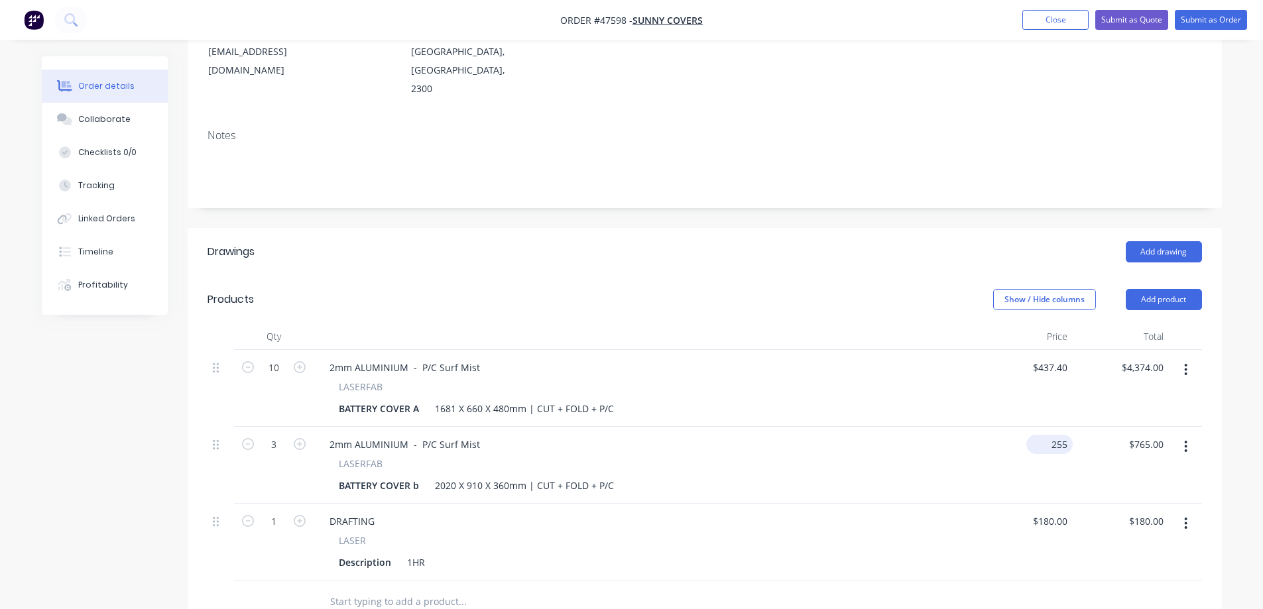
click at [630, 435] on input "255" at bounding box center [1051, 444] width 41 height 19
click at [630, 435] on input "255" at bounding box center [1061, 444] width 23 height 19
type input "$480.30"
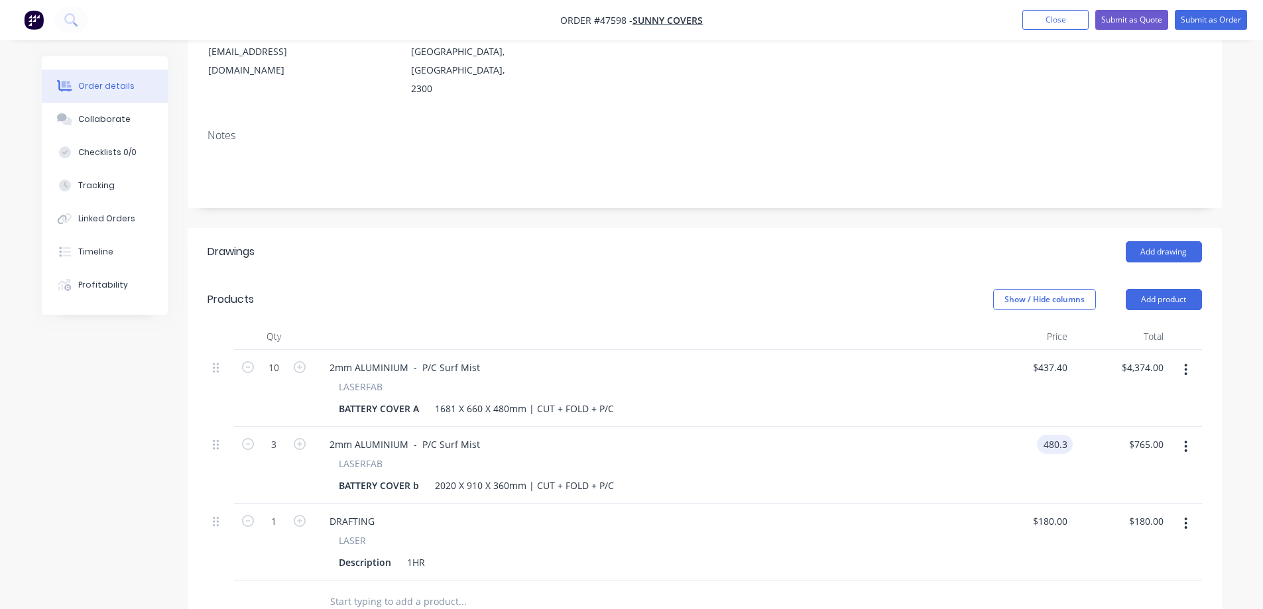
type input "$1,440.90"
click at [630, 228] on header "Drawings Add drawing" at bounding box center [705, 252] width 1034 height 48
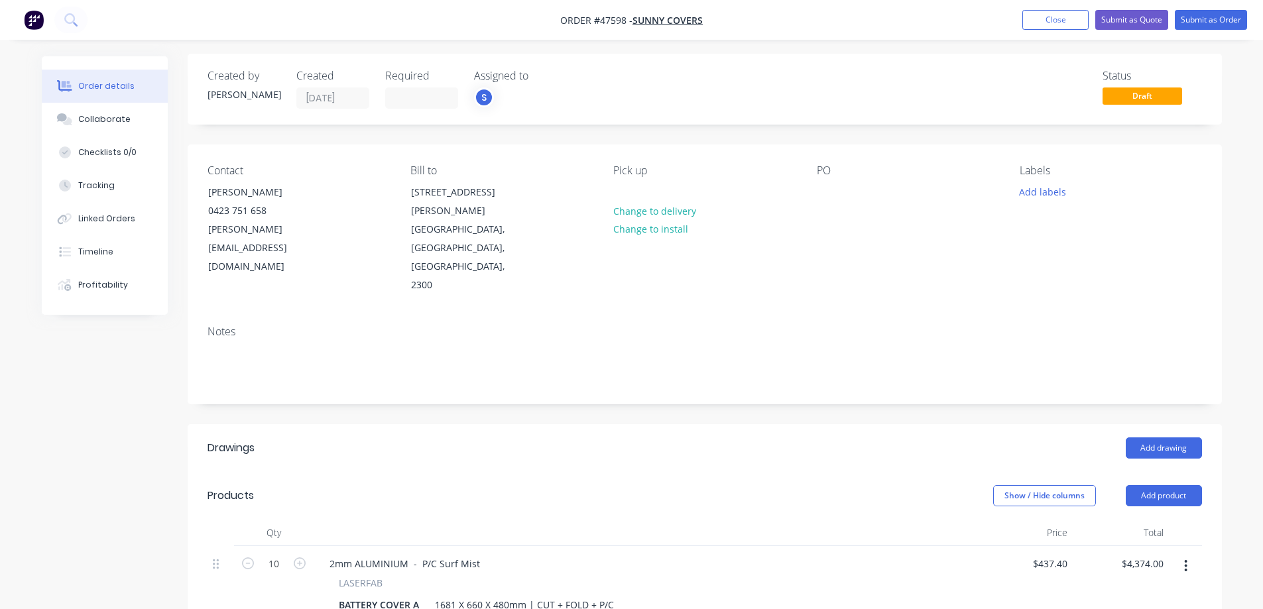
scroll to position [0, 0]
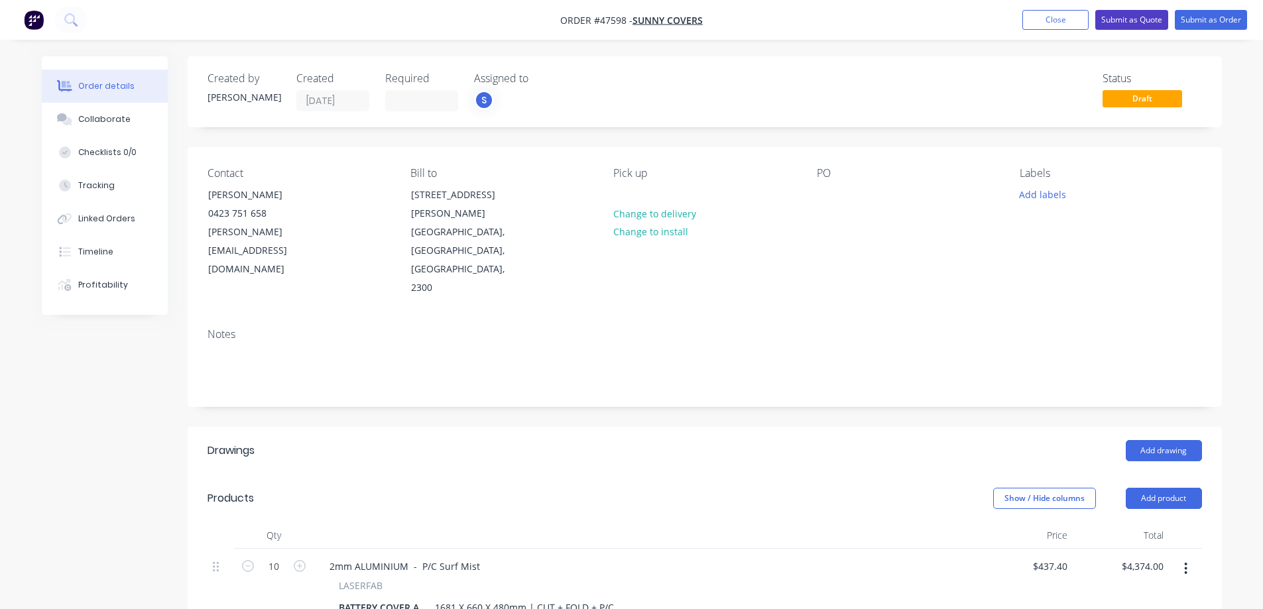
click at [630, 17] on button "Submit as Quote" at bounding box center [1131, 20] width 73 height 20
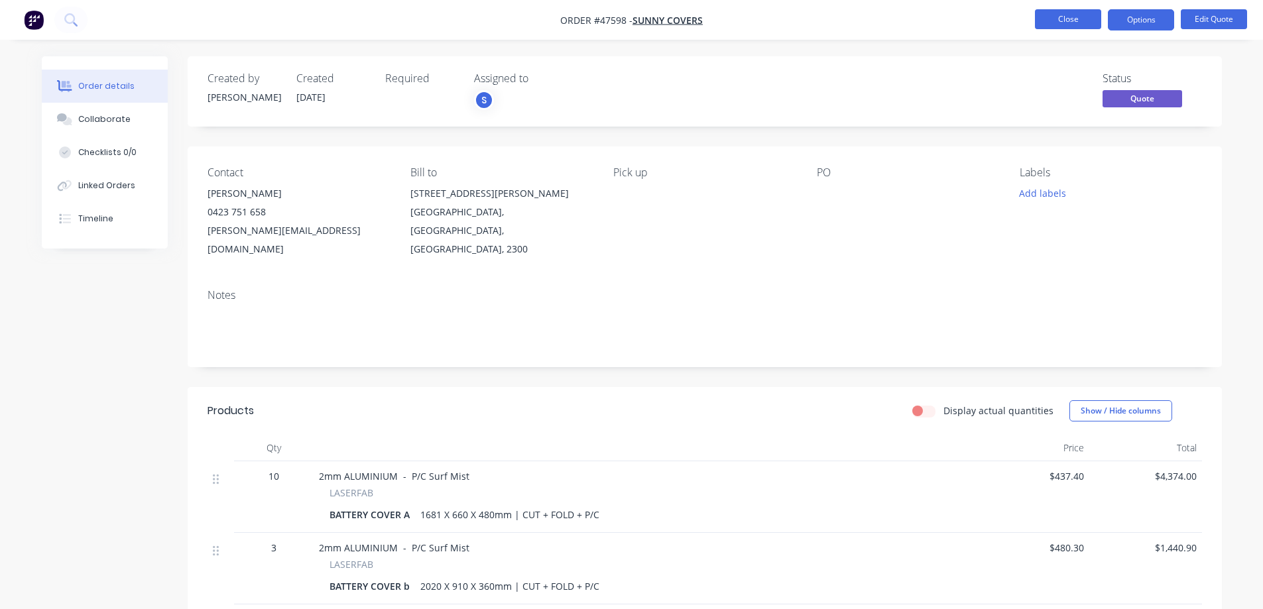
click at [630, 21] on button "Close" at bounding box center [1068, 19] width 66 height 20
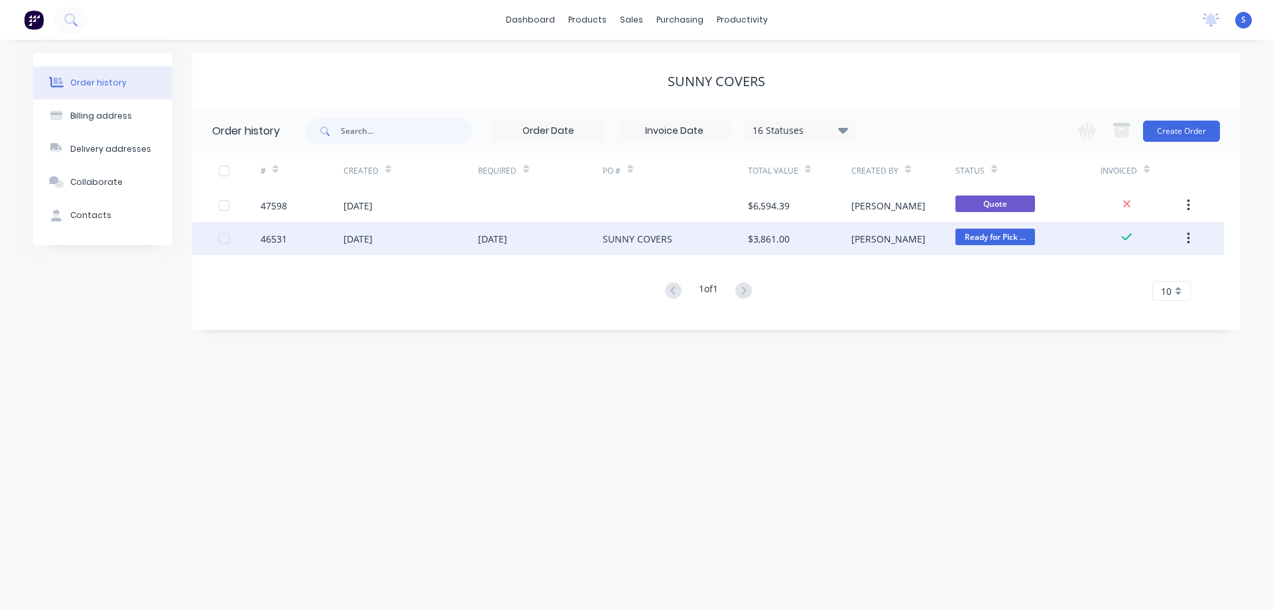
click at [630, 243] on div "[PERSON_NAME]" at bounding box center [902, 238] width 103 height 33
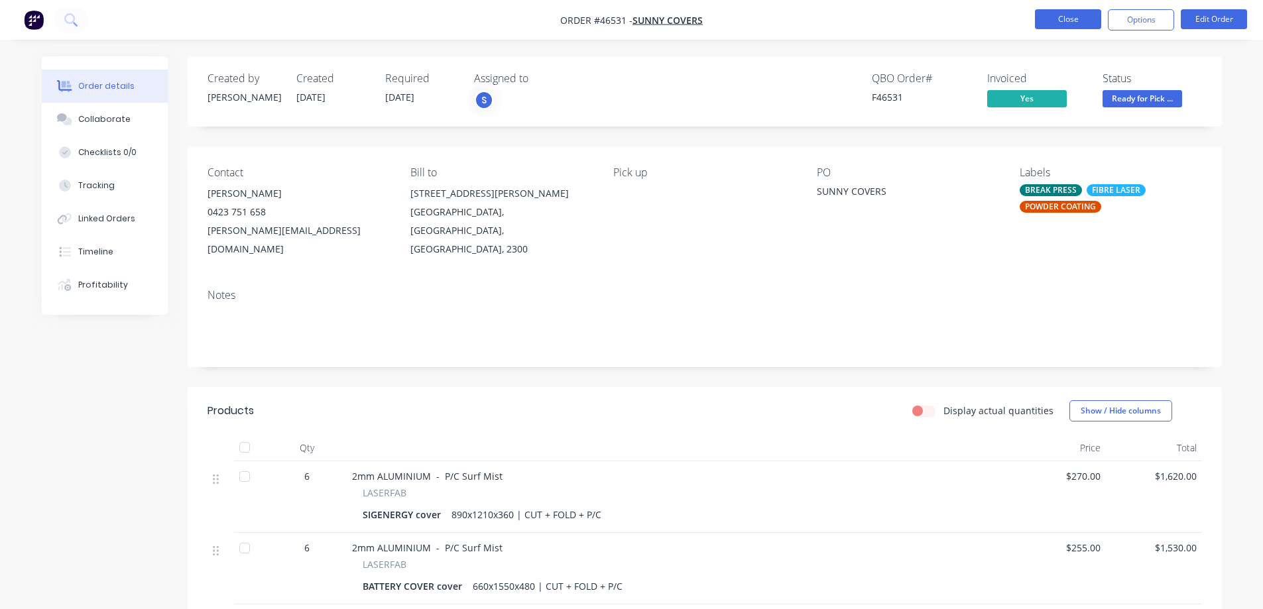
click at [630, 16] on button "Close" at bounding box center [1068, 19] width 66 height 20
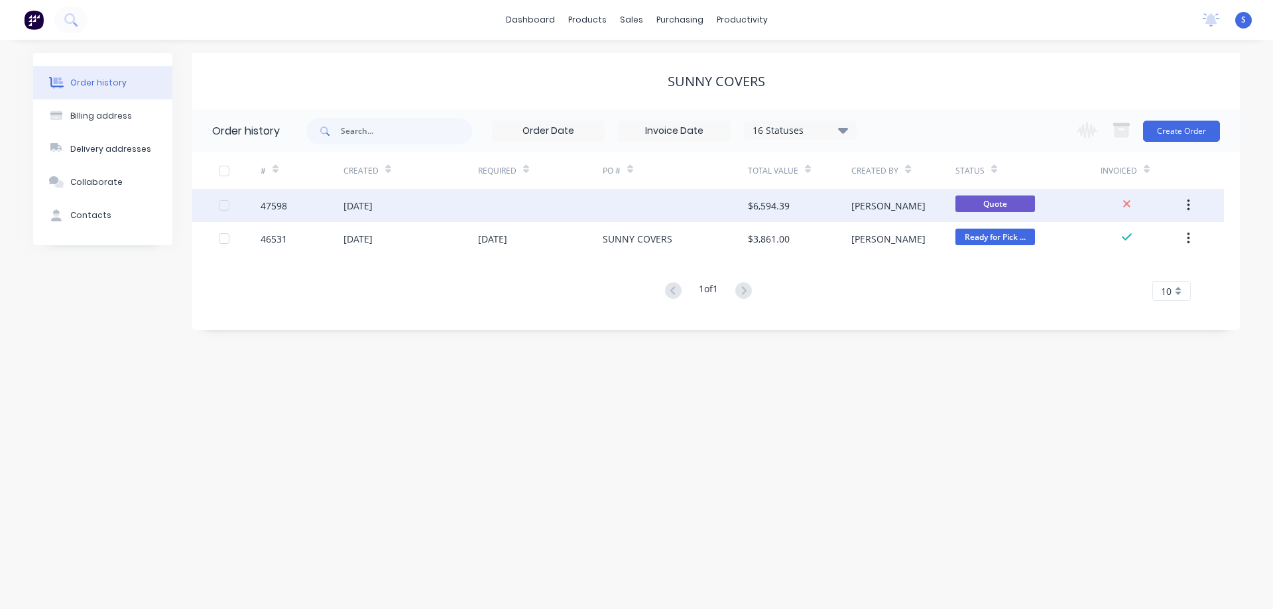
click at [630, 208] on div "[PERSON_NAME]" at bounding box center [888, 206] width 74 height 14
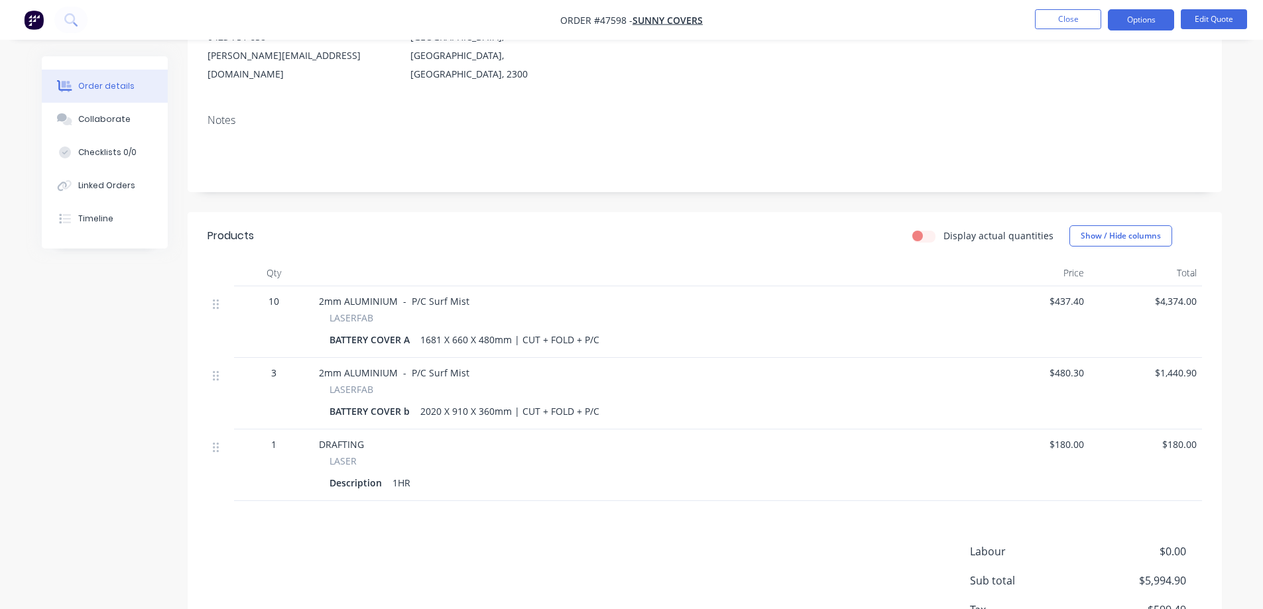
scroll to position [199, 0]
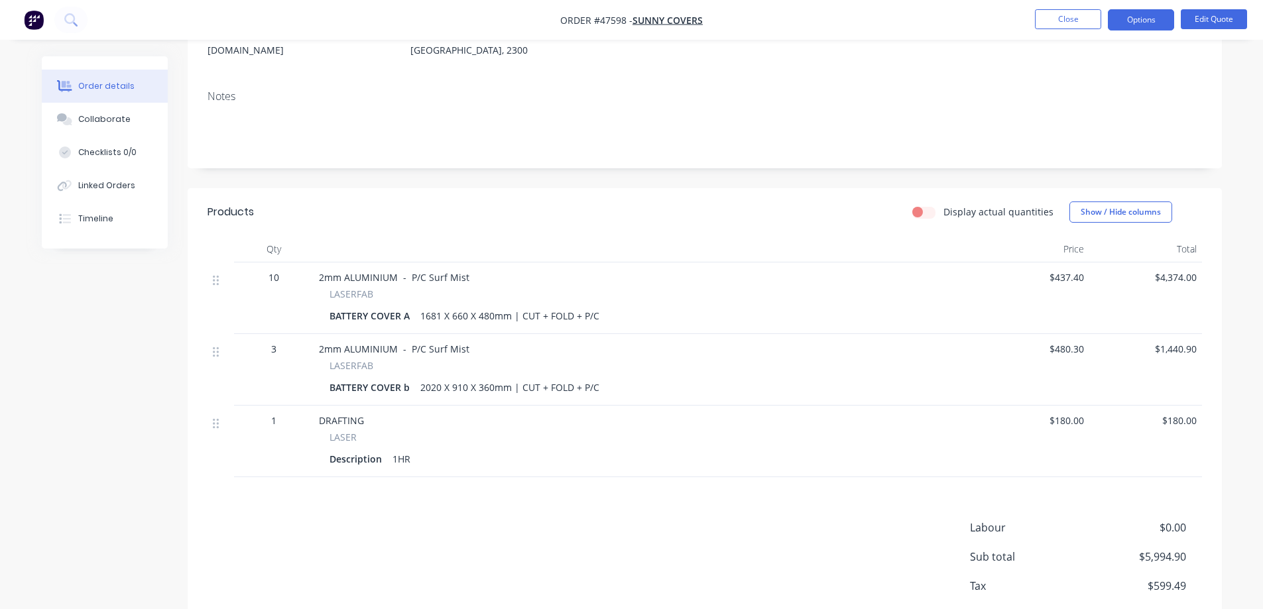
click at [630, 270] on span "$437.40" at bounding box center [1033, 277] width 102 height 14
drag, startPoint x: 1082, startPoint y: 259, endPoint x: 1059, endPoint y: 283, distance: 33.7
click at [630, 283] on div "$437.40" at bounding box center [1032, 298] width 113 height 72
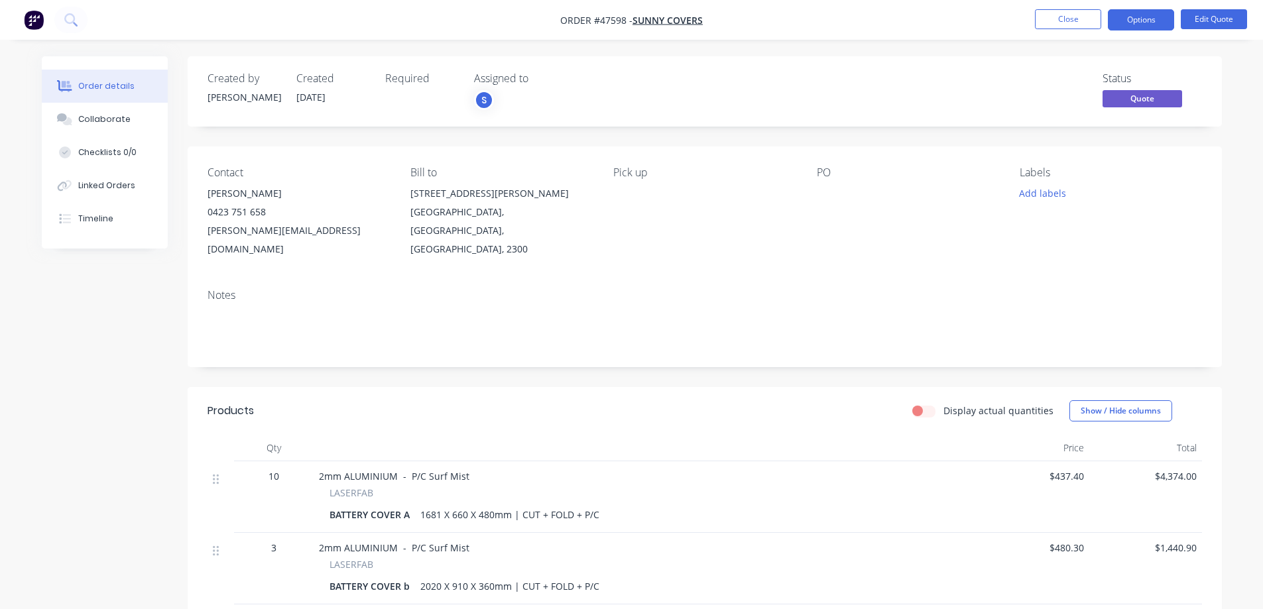
click at [630, 120] on div "Order details Collaborate Checklists 0/0 Linked Orders Timeline Order details C…" at bounding box center [631, 441] width 1263 height 883
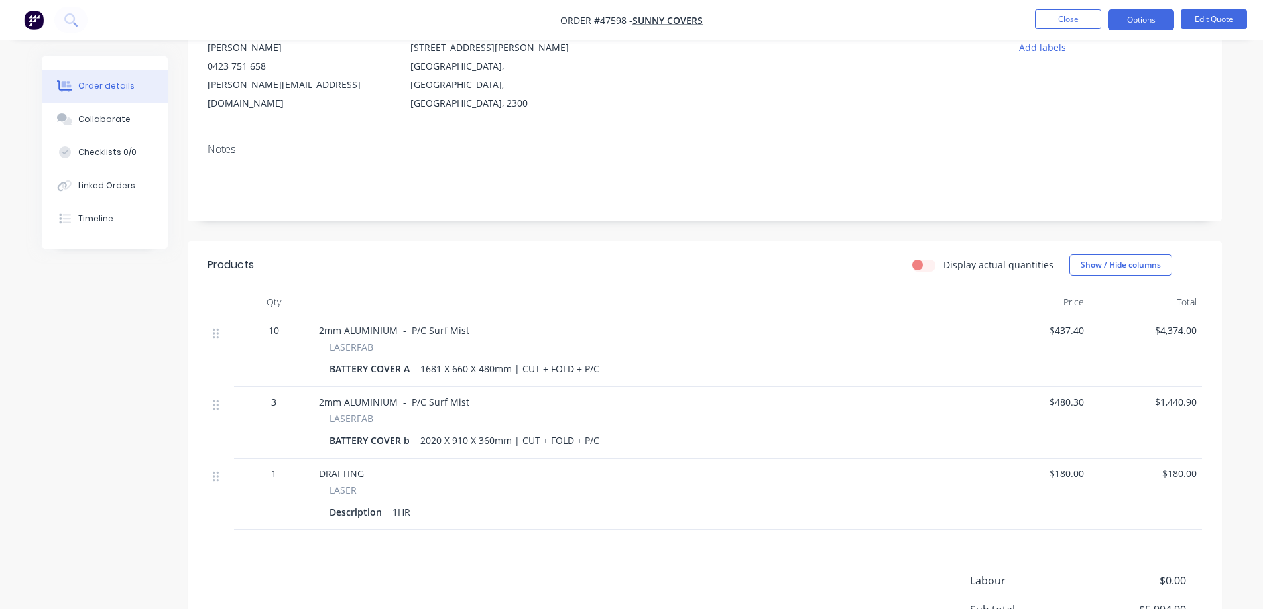
scroll to position [123, 0]
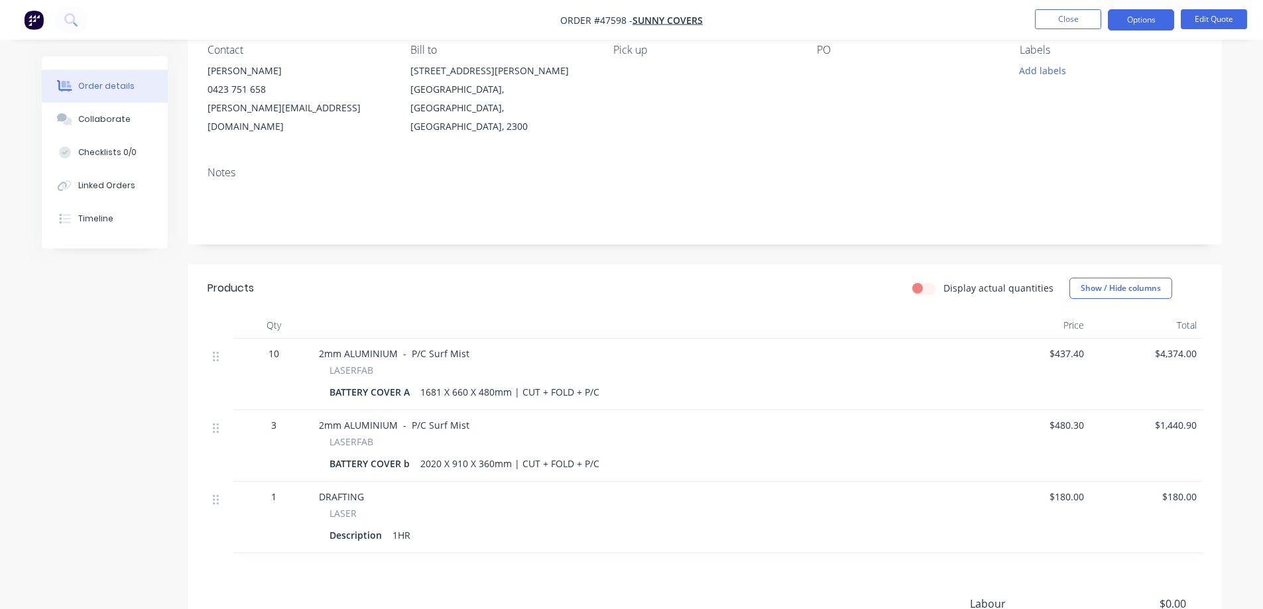
click at [630, 418] on span "$480.30" at bounding box center [1033, 425] width 102 height 14
drag, startPoint x: 1084, startPoint y: 406, endPoint x: 1069, endPoint y: 422, distance: 21.6
click at [630, 422] on div "$480.30" at bounding box center [1032, 446] width 113 height 72
click at [630, 23] on button "Edit Quote" at bounding box center [1214, 19] width 66 height 20
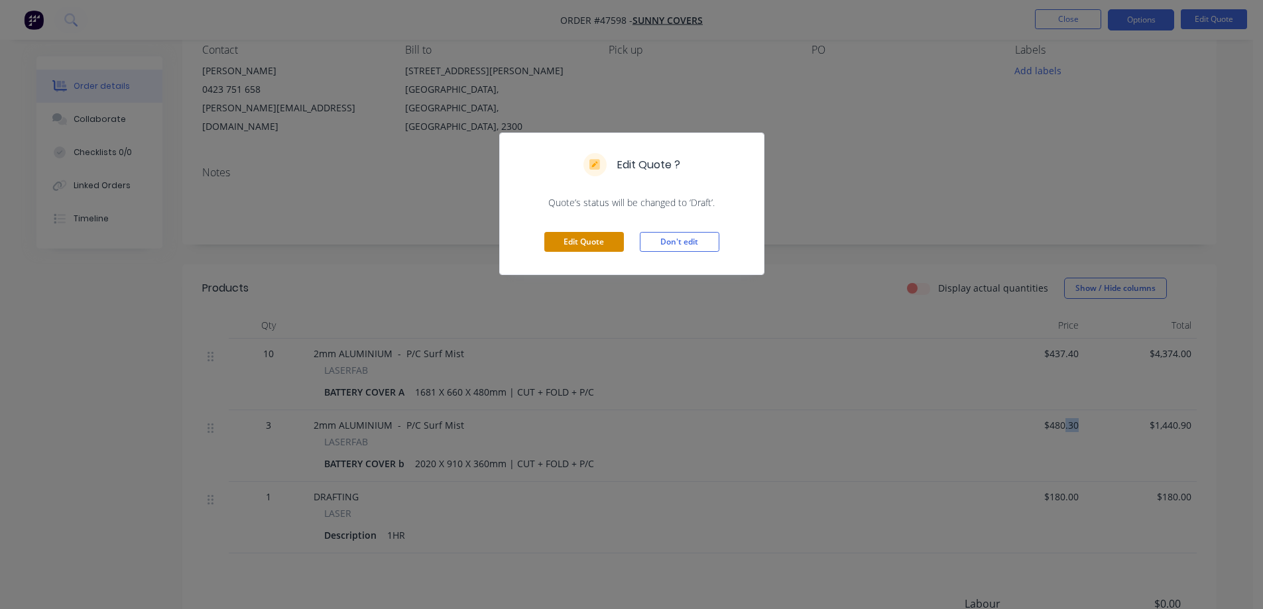
click at [592, 240] on button "Edit Quote" at bounding box center [584, 242] width 80 height 20
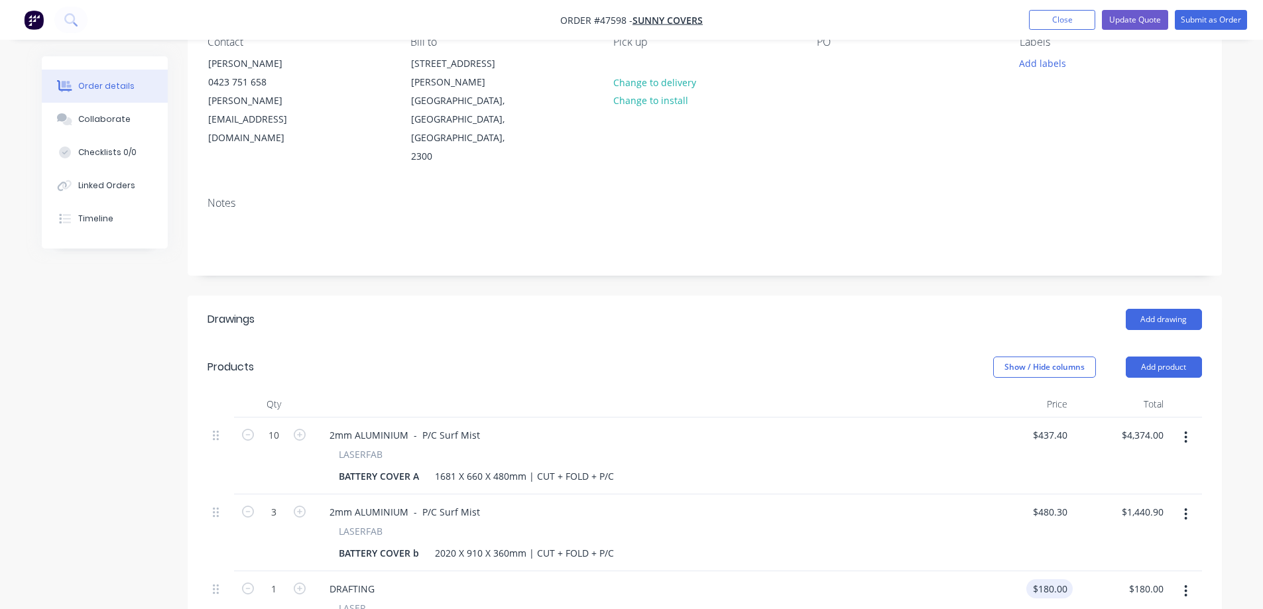
scroll to position [133, 0]
click at [630, 501] on input "480.3" at bounding box center [1057, 510] width 30 height 19
type input "480"
type input "437.4"
type input "$480.00"
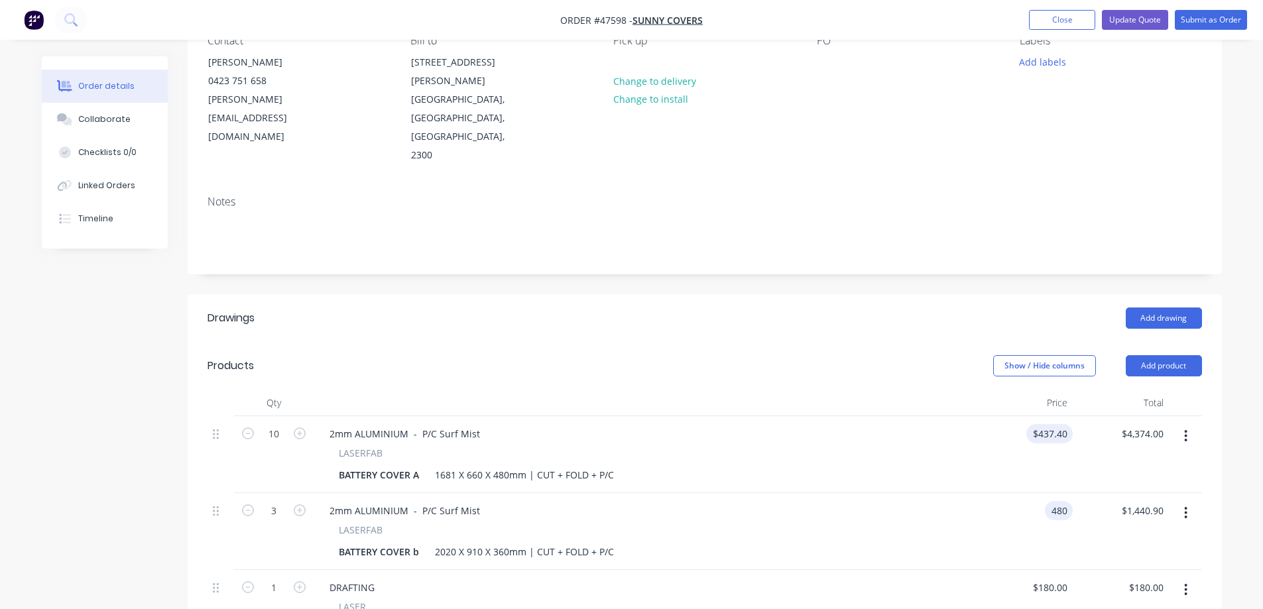
type input "$1,440.00"
click at [630, 424] on input "437.4" at bounding box center [1051, 433] width 41 height 19
type input "$437.00"
type input "$4,370.00"
click at [615, 308] on div "Add drawing" at bounding box center [809, 318] width 783 height 21
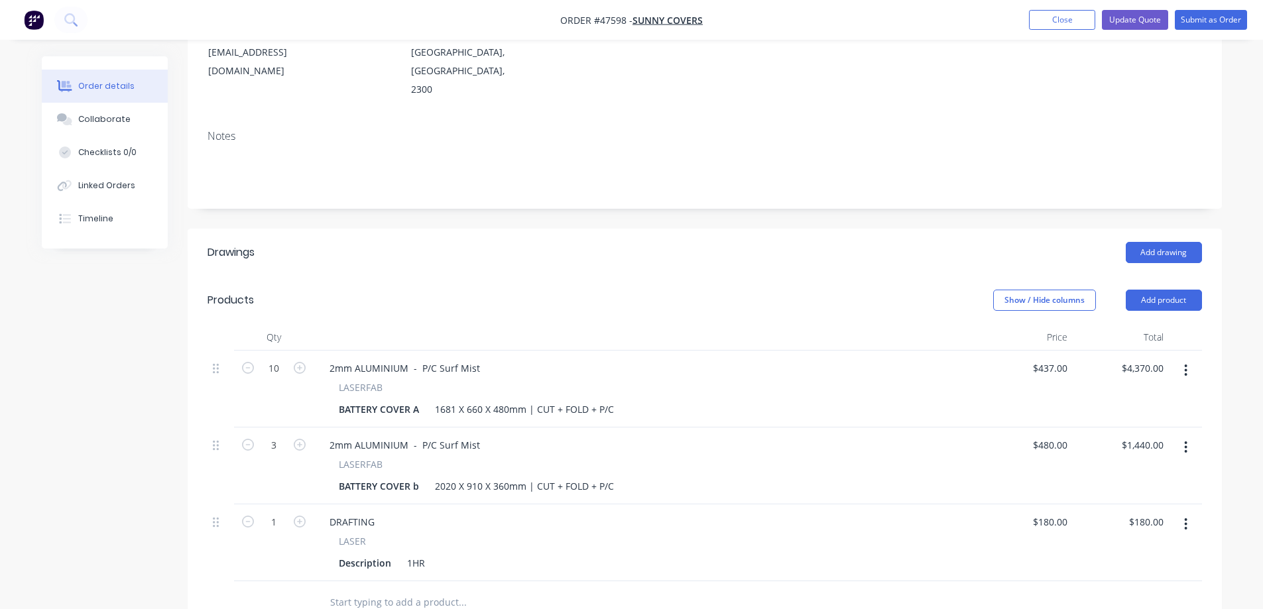
scroll to position [199, 0]
click at [630, 228] on header "Drawings Add drawing" at bounding box center [705, 252] width 1034 height 48
click at [630, 17] on button "Update Quote" at bounding box center [1135, 20] width 66 height 20
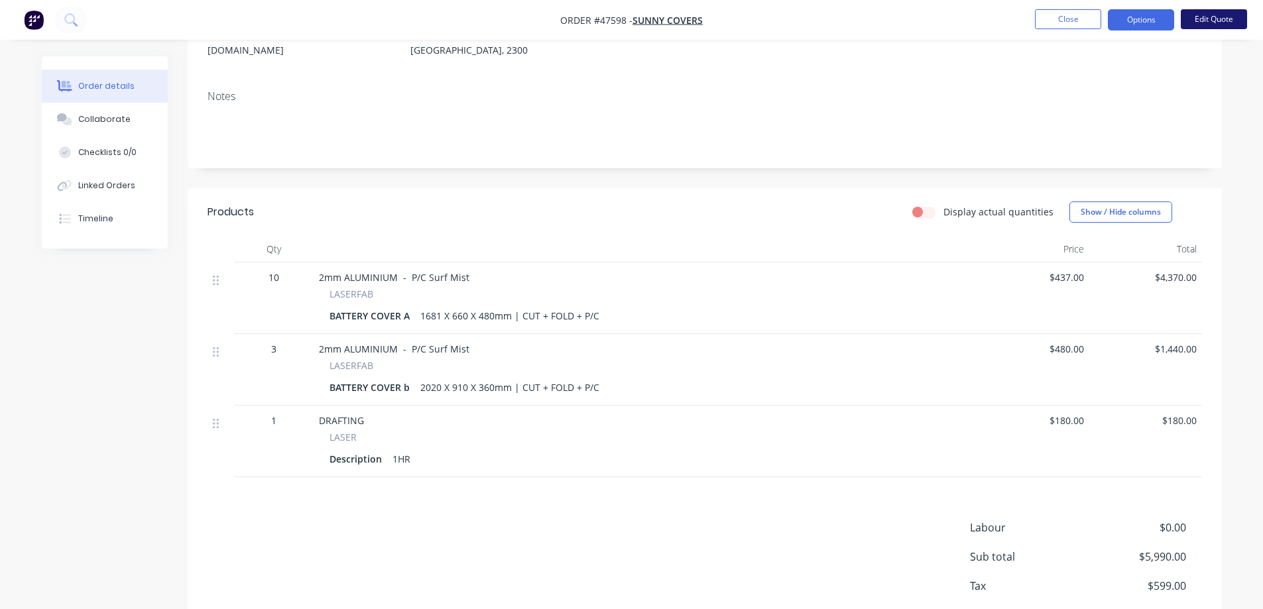
click at [630, 17] on button "Edit Quote" at bounding box center [1214, 19] width 66 height 20
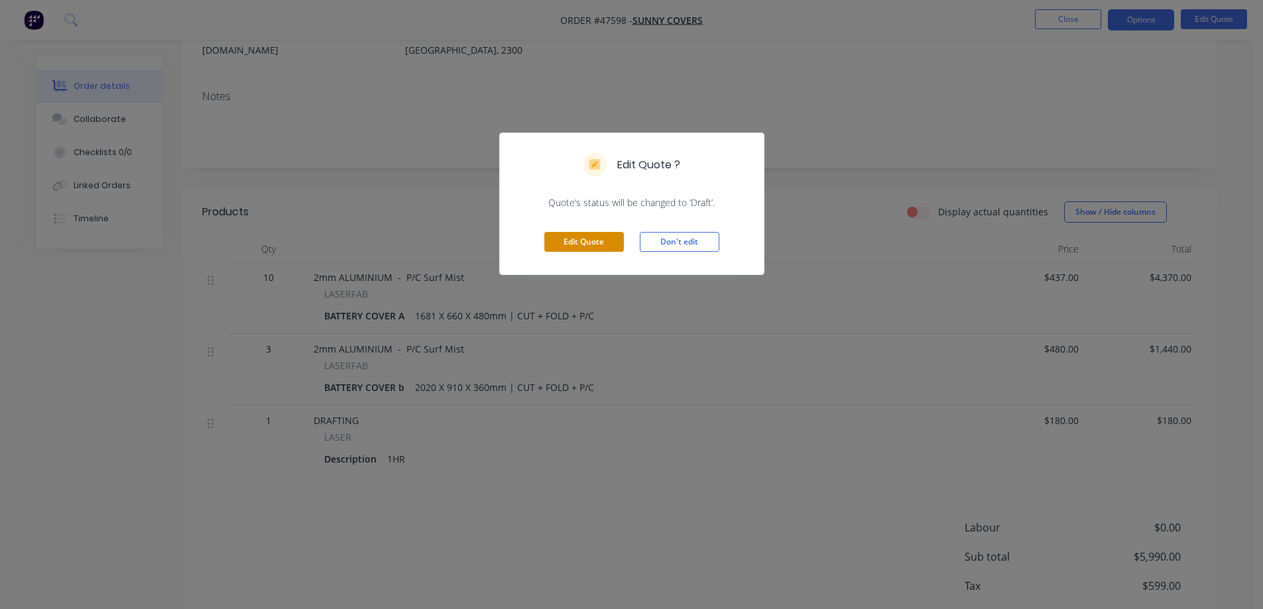
click at [600, 243] on button "Edit Quote" at bounding box center [584, 242] width 80 height 20
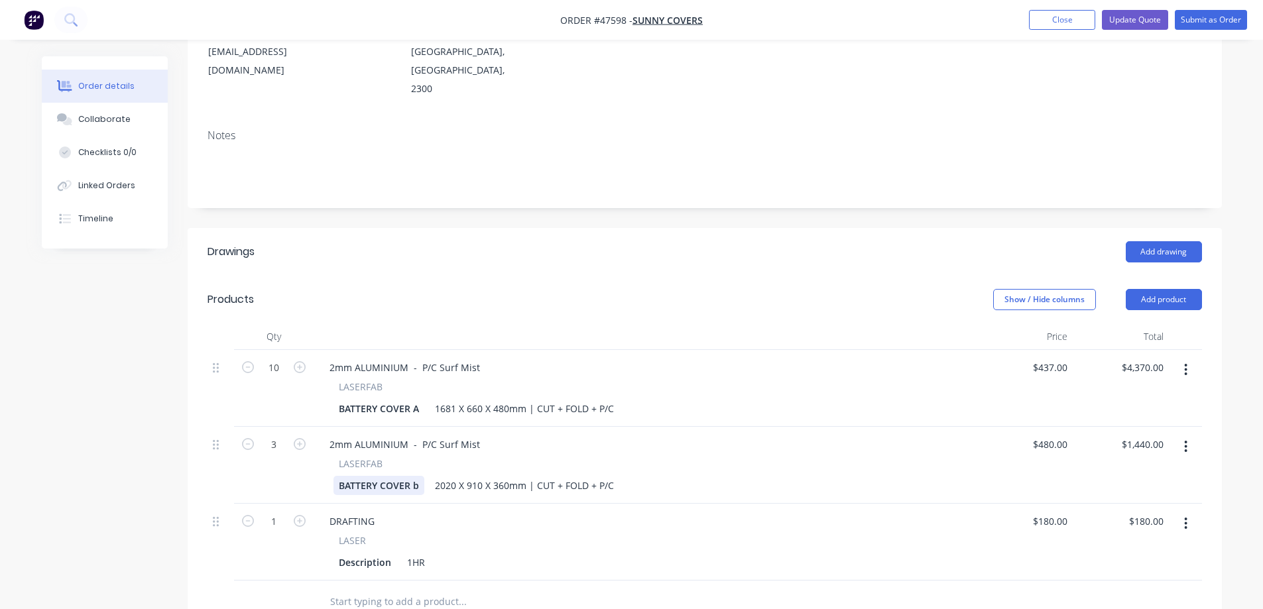
click at [417, 476] on div "BATTERY COVER b" at bounding box center [378, 485] width 91 height 19
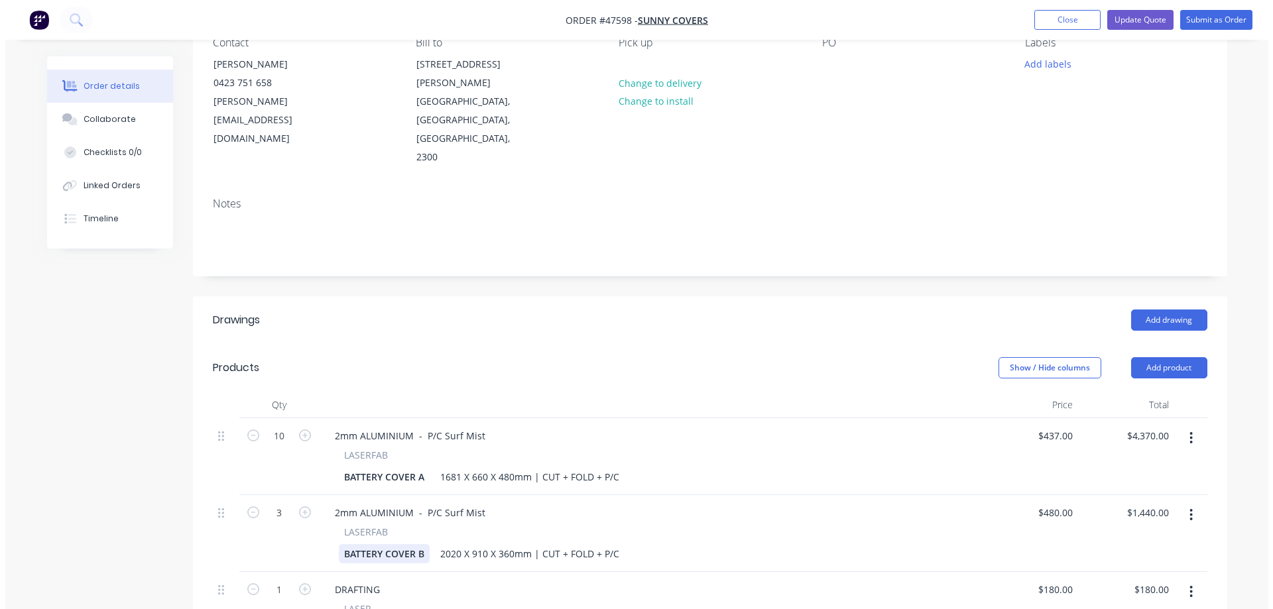
scroll to position [0, 0]
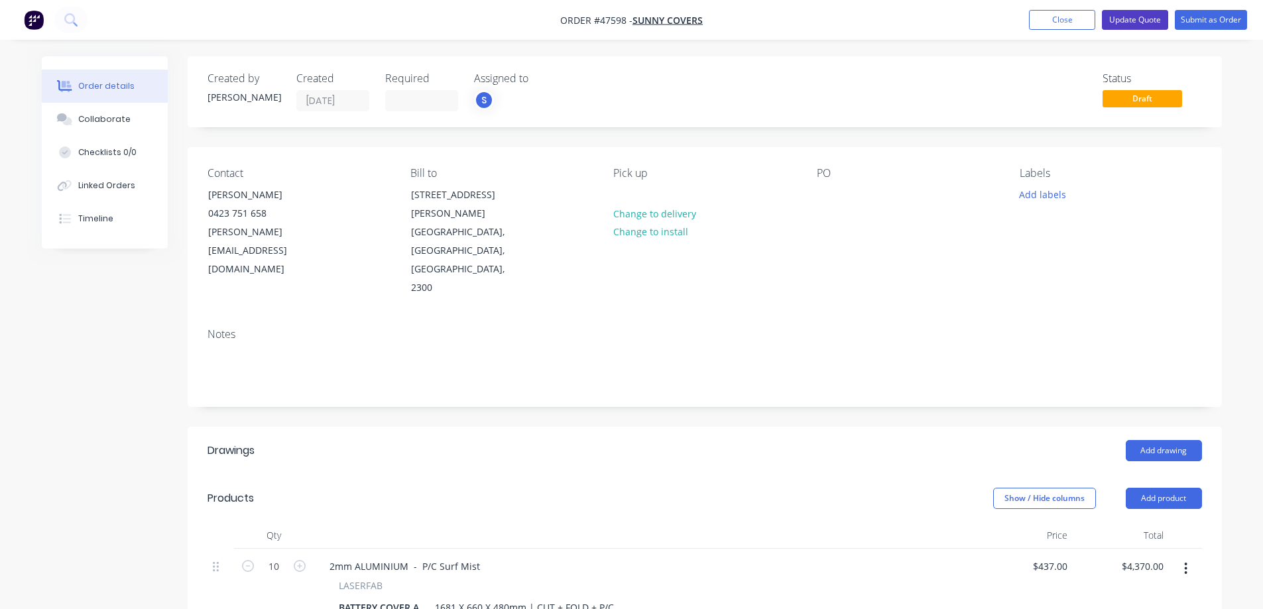
click at [630, 20] on button "Update Quote" at bounding box center [1135, 20] width 66 height 20
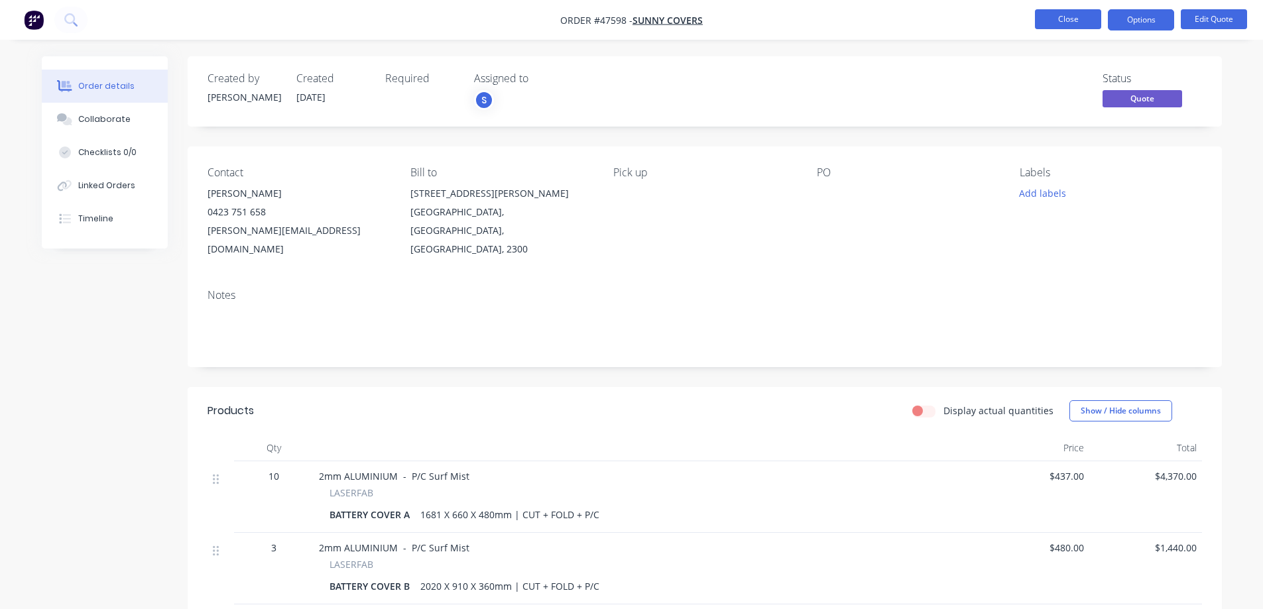
click at [630, 16] on button "Close" at bounding box center [1068, 19] width 66 height 20
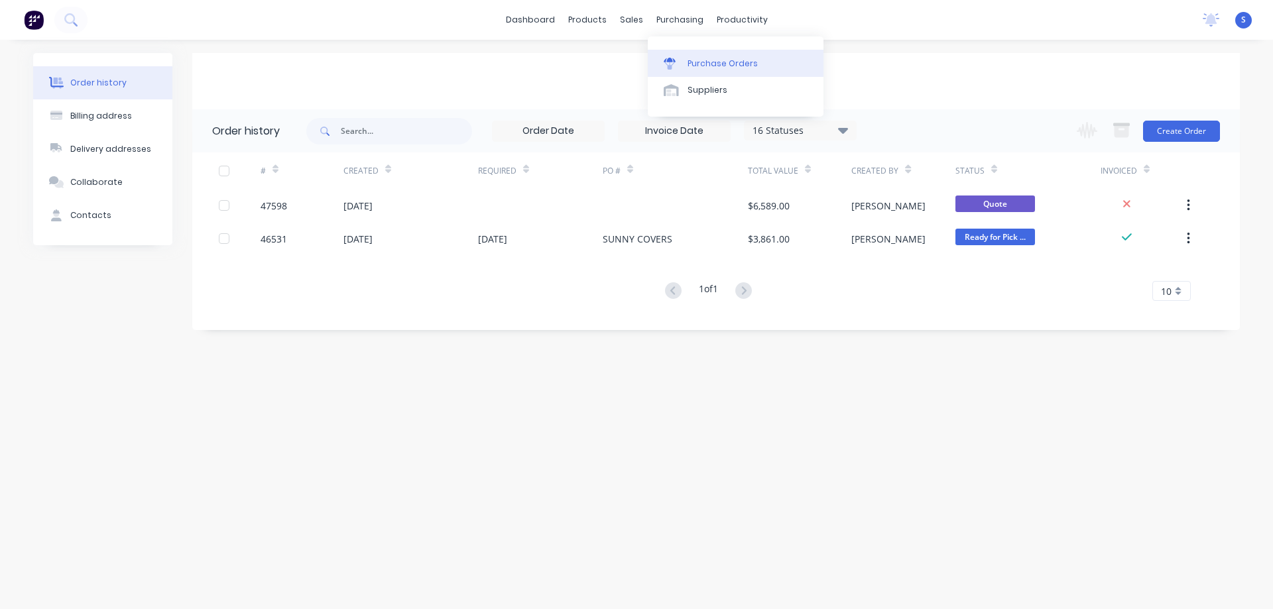
click at [630, 60] on div "Purchase Orders" at bounding box center [722, 64] width 70 height 12
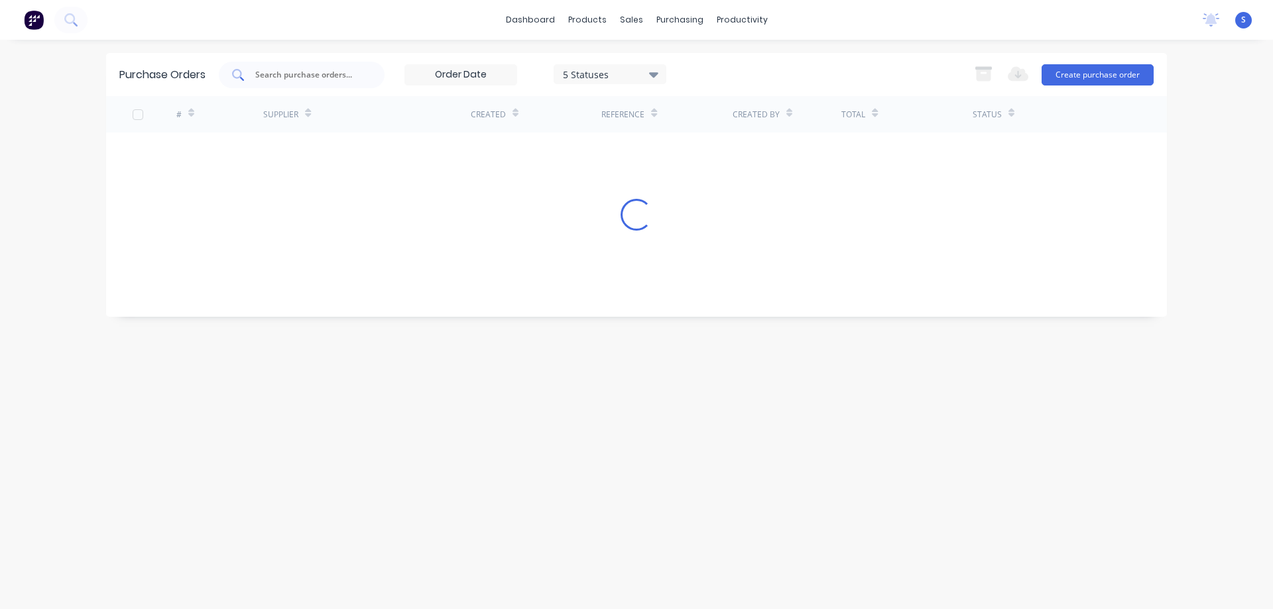
click at [286, 76] on input "text" at bounding box center [309, 74] width 110 height 13
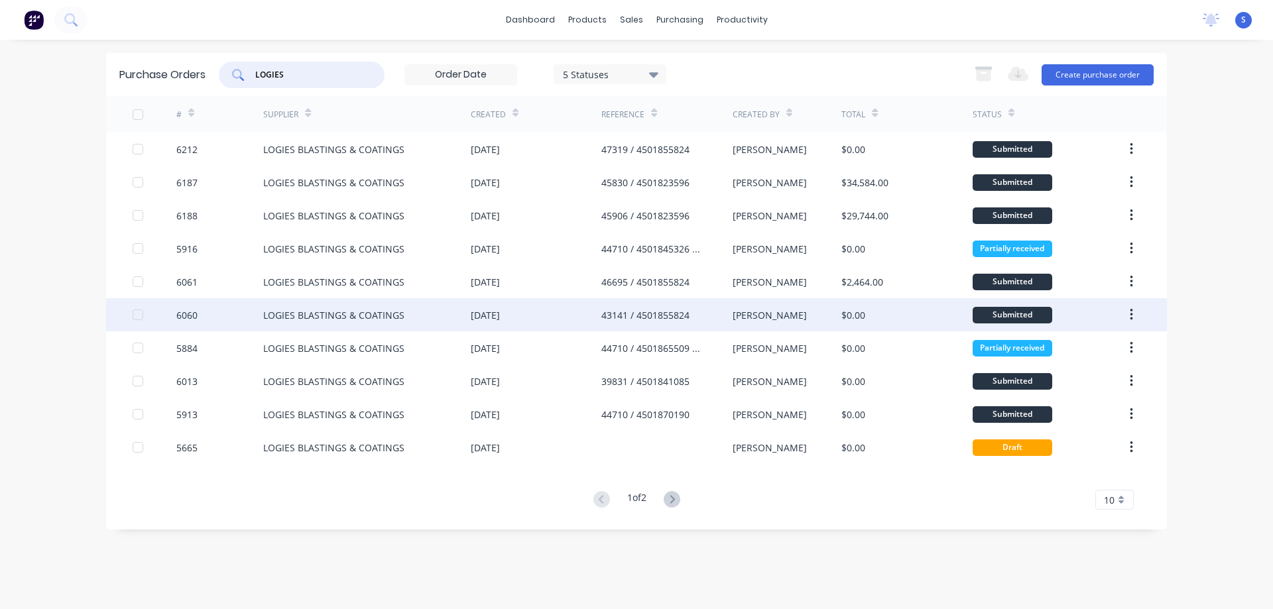
type input "LOGIES"
click at [286, 314] on div "LOGIES BLASTINGS & COATINGS" at bounding box center [333, 315] width 141 height 14
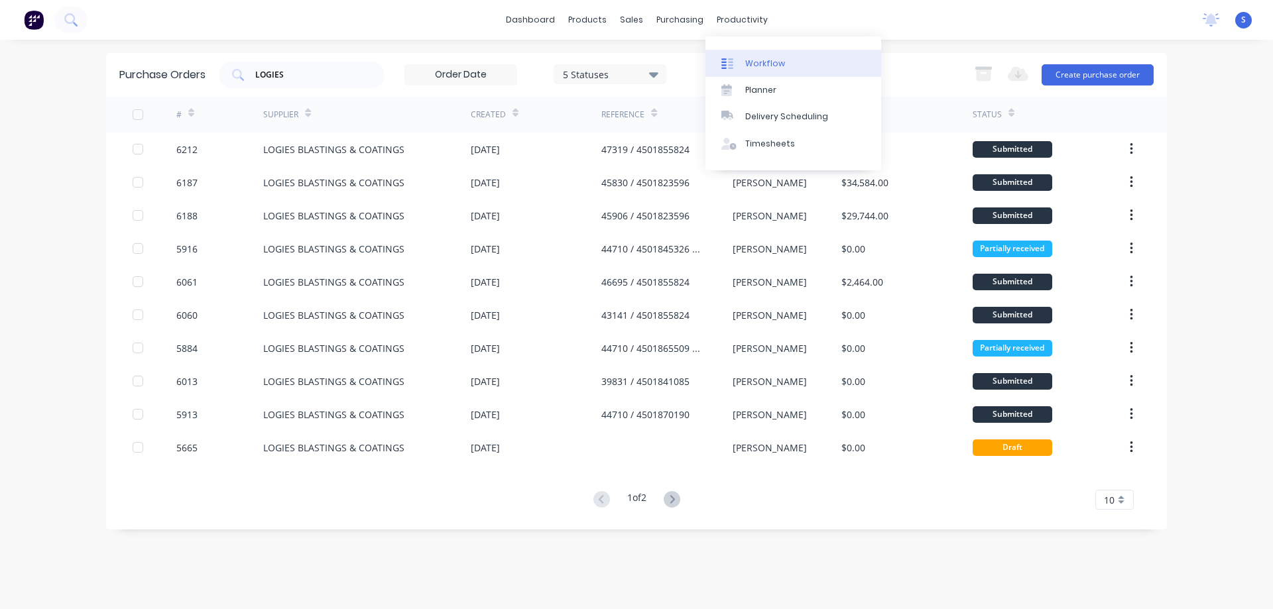
click at [630, 64] on div "Workflow" at bounding box center [765, 64] width 40 height 12
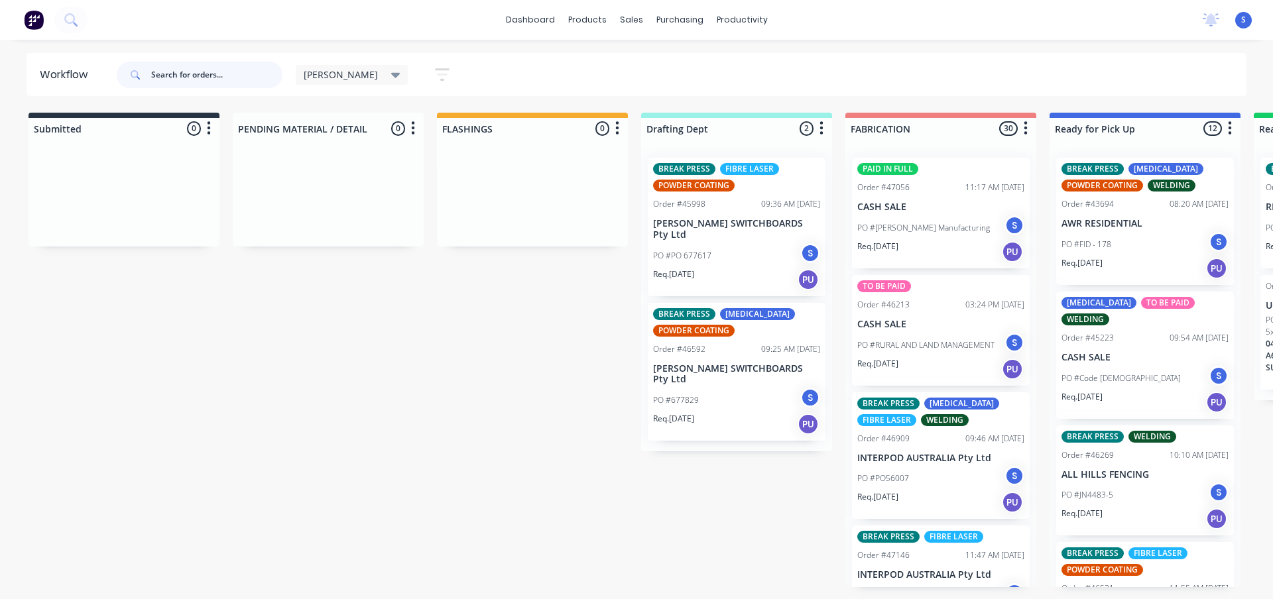
click at [233, 75] on input "text" at bounding box center [216, 75] width 131 height 27
type input "G"
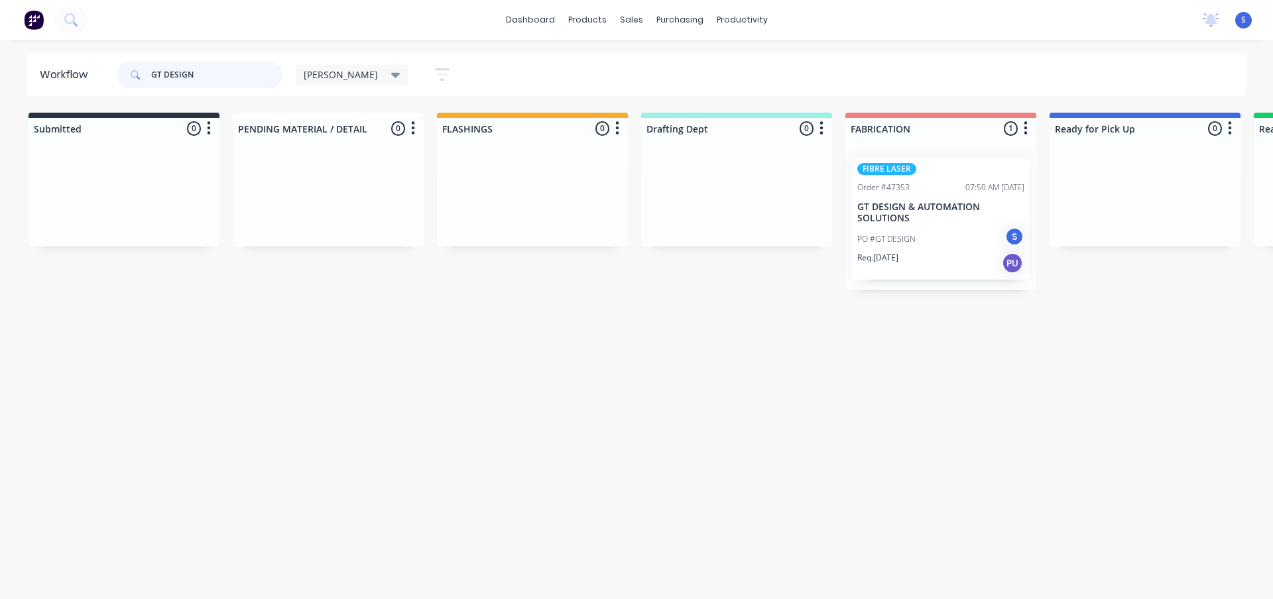
type input "GT DESIGN"
click at [630, 243] on div "PO #GT DESIGN S" at bounding box center [940, 239] width 167 height 25
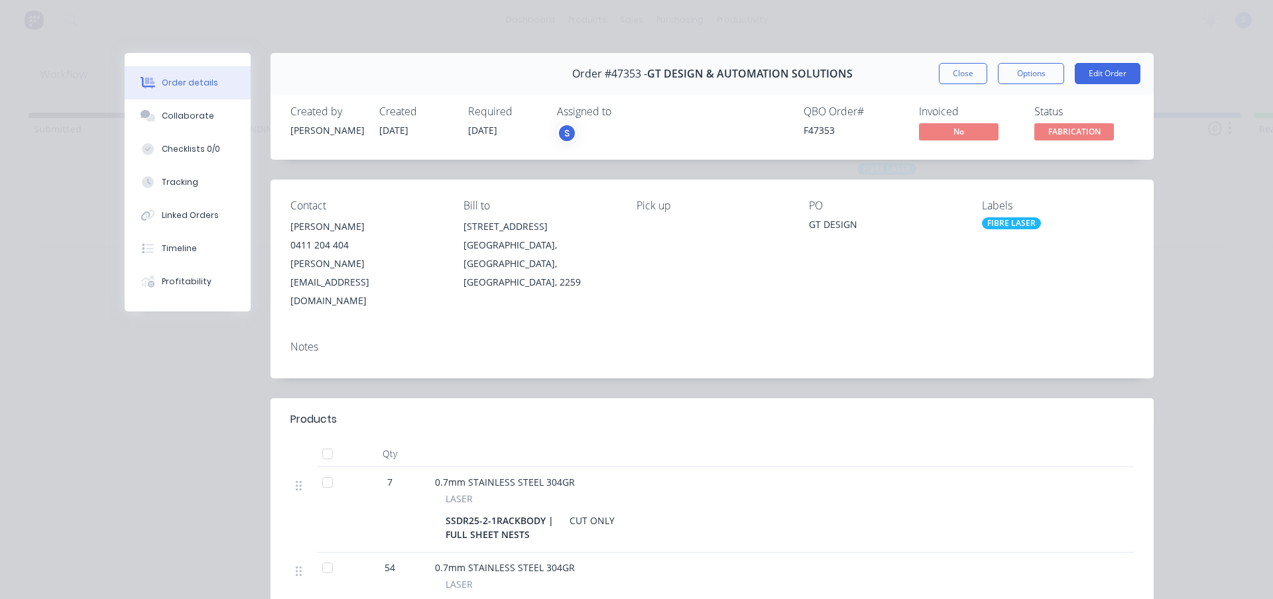
click at [630, 72] on button "Close" at bounding box center [963, 73] width 48 height 21
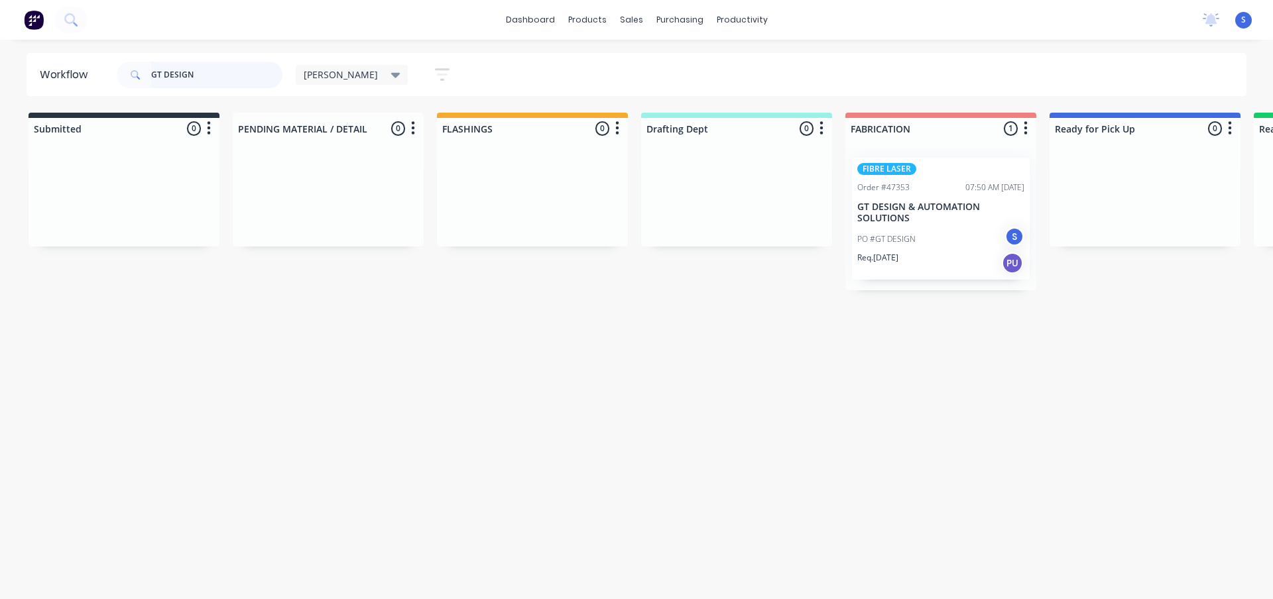
drag, startPoint x: 260, startPoint y: 73, endPoint x: 156, endPoint y: 89, distance: 104.7
click at [85, 87] on header "Workflow GT DESIGN [PERSON_NAME] Save new view None edit [PERSON_NAME] (Default…" at bounding box center [637, 74] width 1220 height 43
click at [630, 62] on div "Sales Orders" at bounding box center [680, 64] width 54 height 12
